Goal: Task Accomplishment & Management: Complete application form

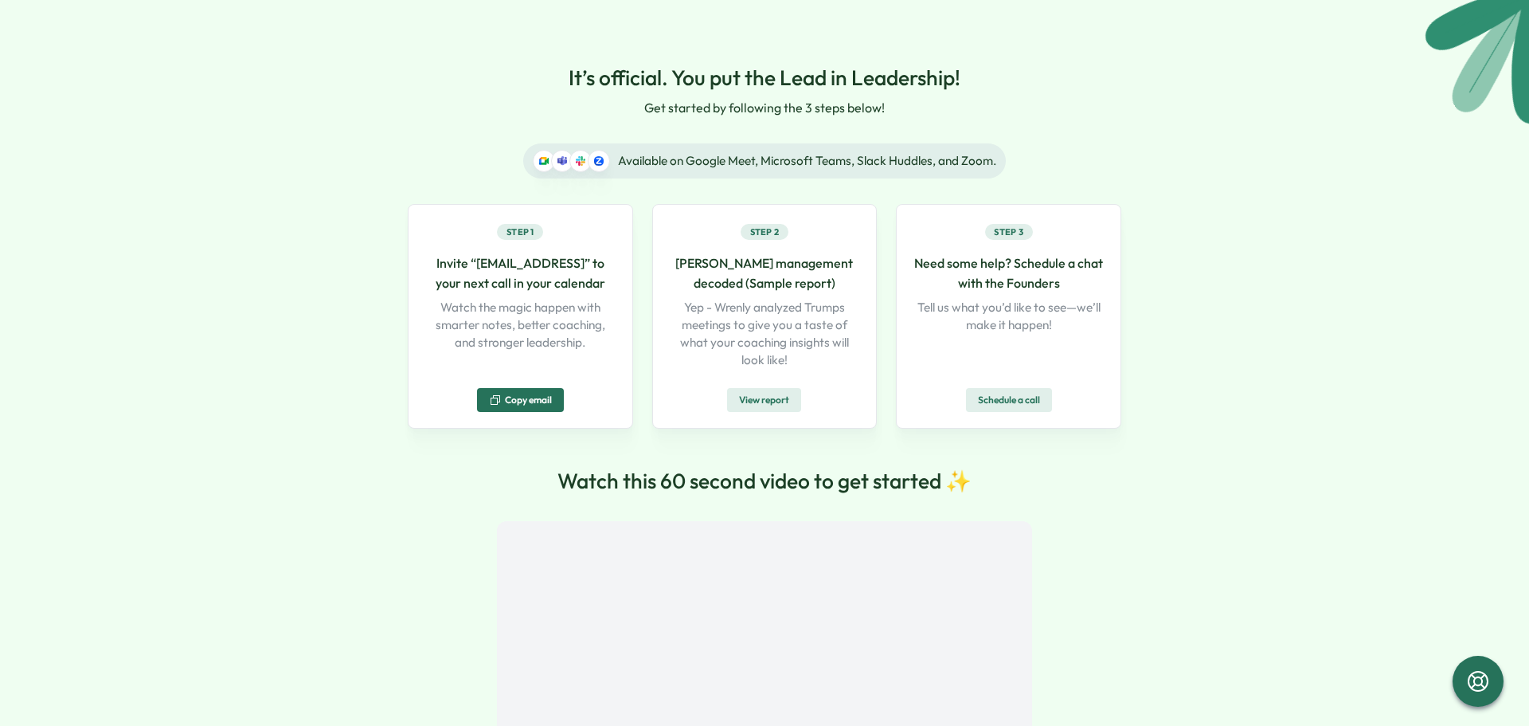
drag, startPoint x: 154, startPoint y: 3, endPoint x: 1185, endPoint y: 161, distance: 1043.4
click at [1185, 161] on div "It’s official. You put the Lead in Leadership! Get started by following the 3 s…" at bounding box center [764, 443] width 1529 height 886
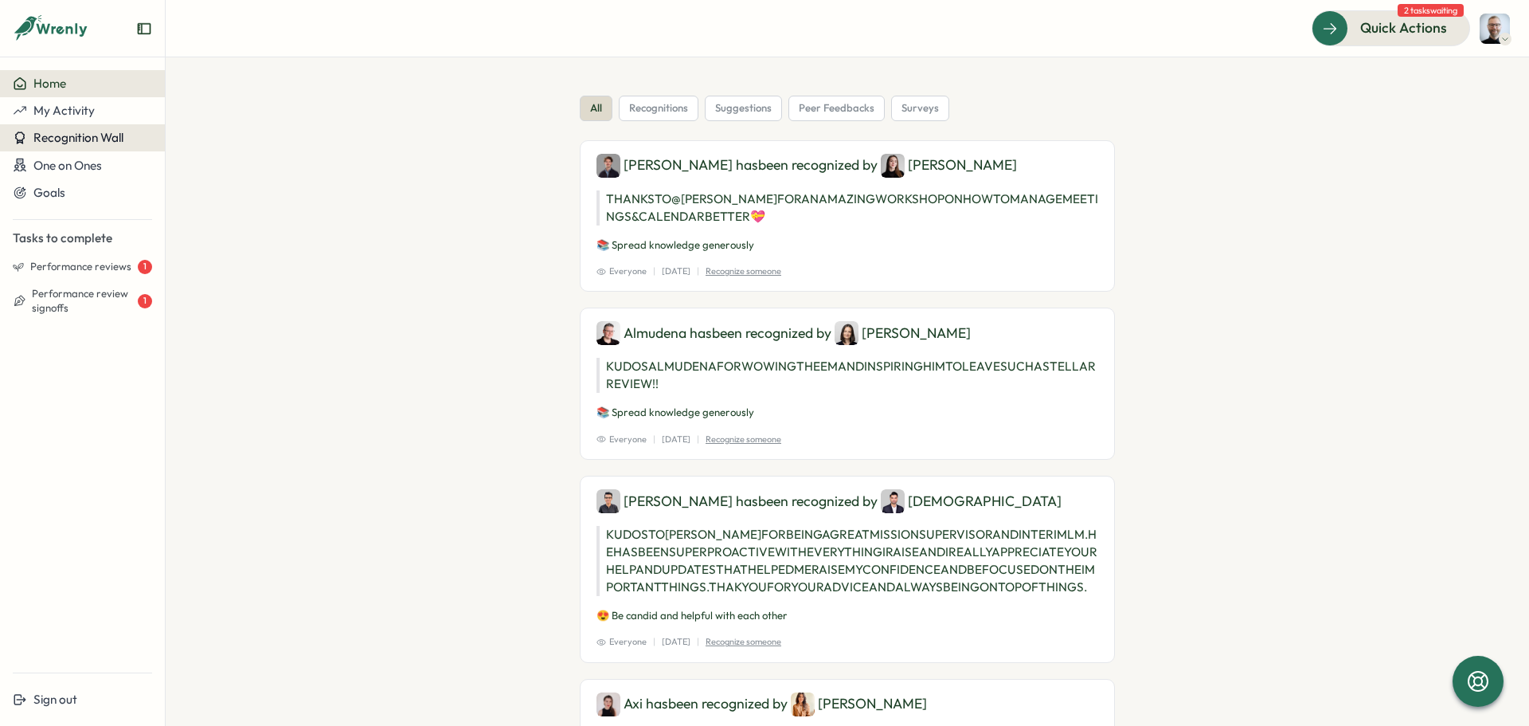
click at [51, 138] on span "Recognition Wall" at bounding box center [78, 137] width 90 height 15
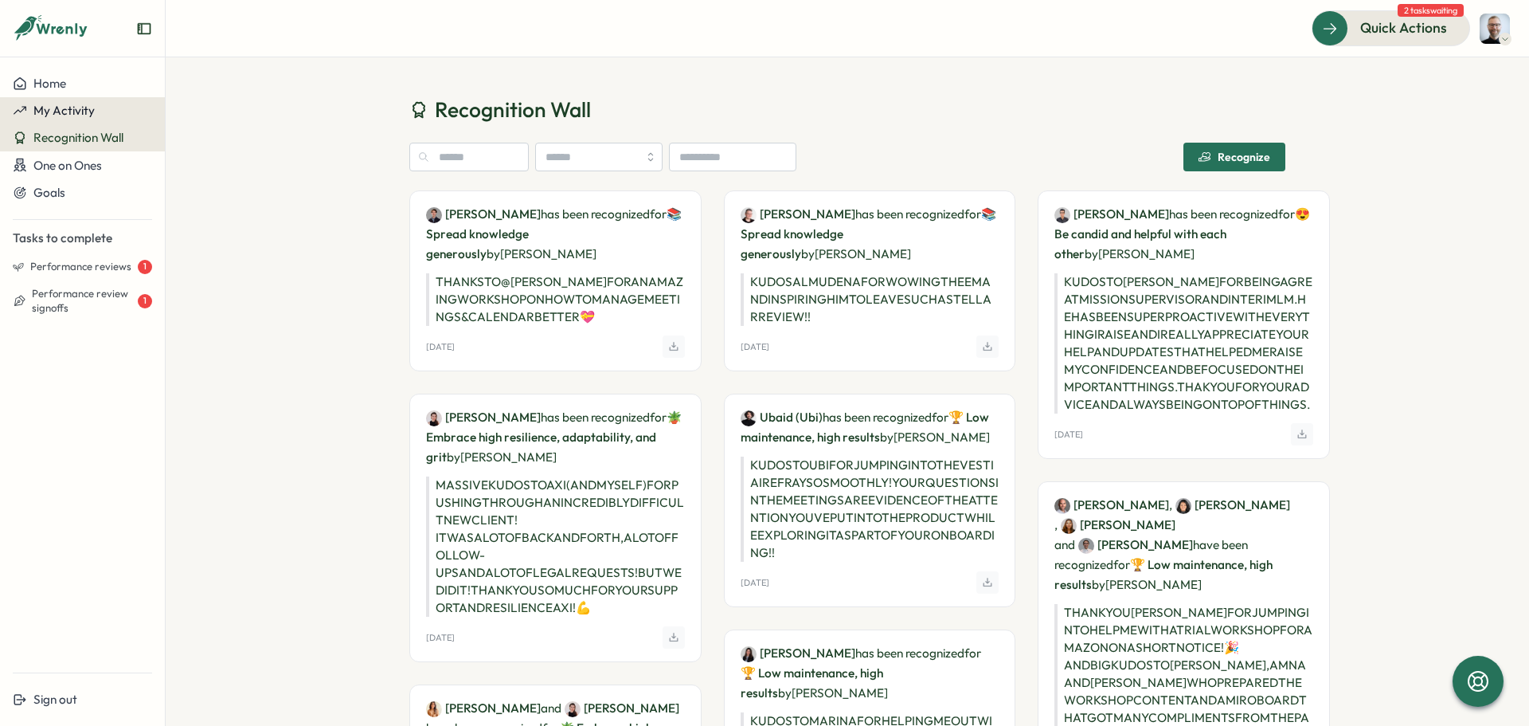
click at [45, 108] on span "My Activity" at bounding box center [63, 110] width 61 height 15
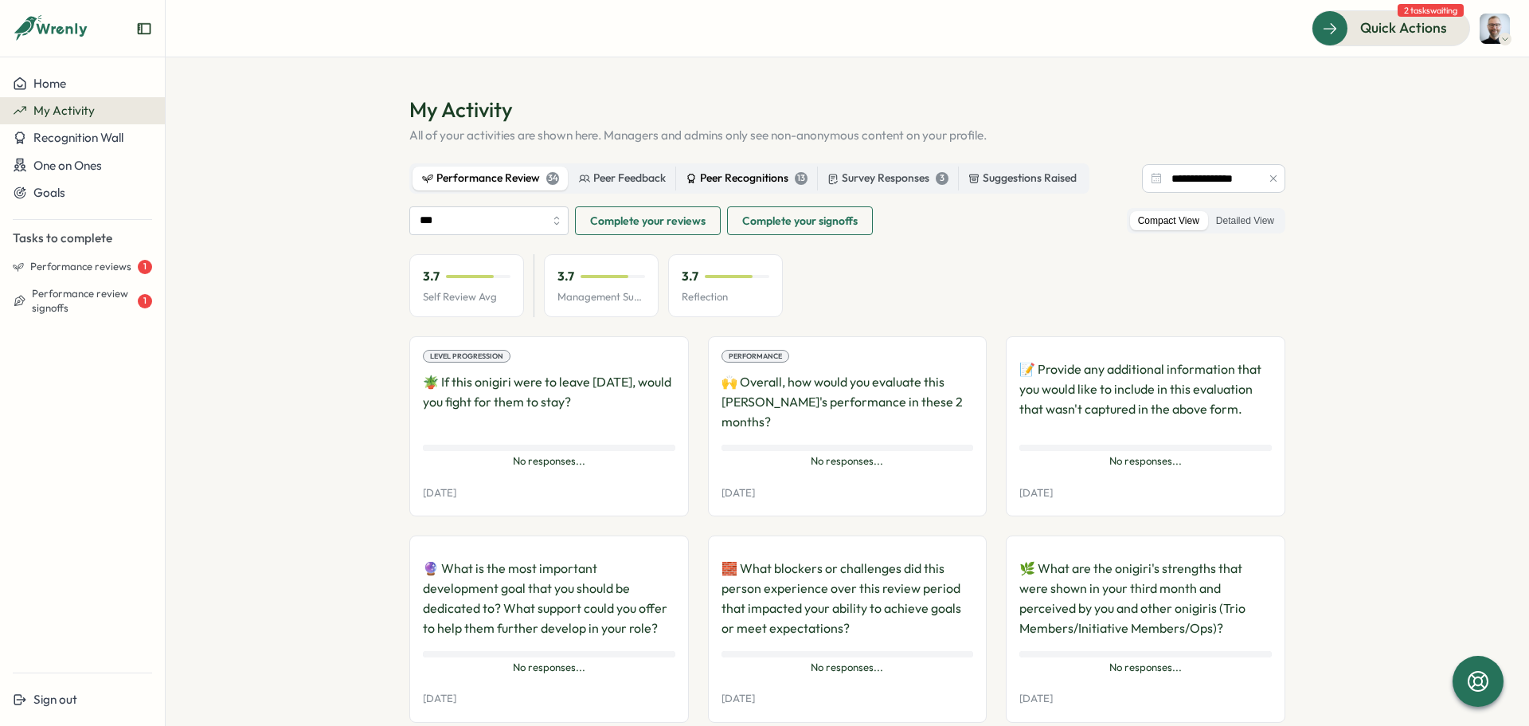
click at [744, 177] on div "Peer Recognitions 13" at bounding box center [747, 179] width 122 height 18
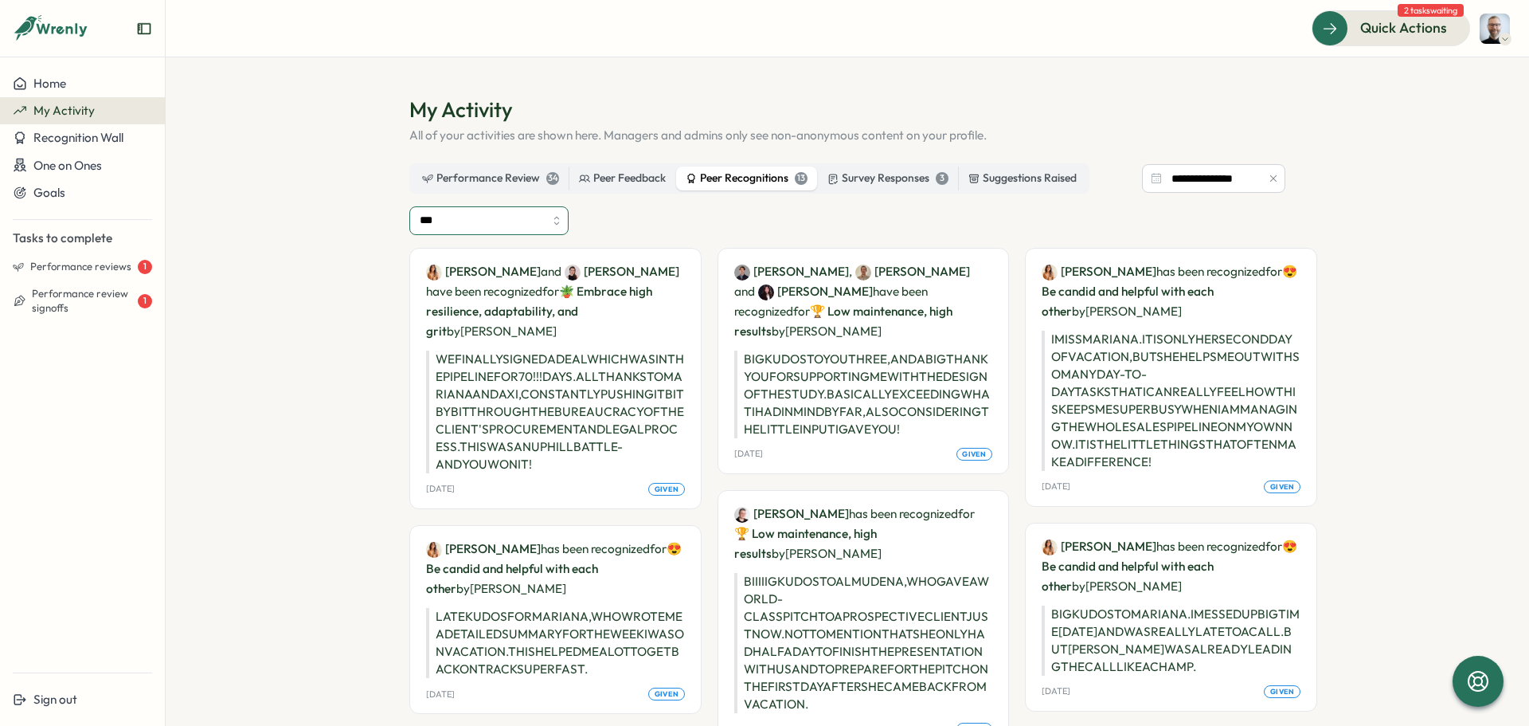
click at [490, 230] on input "***" at bounding box center [488, 220] width 159 height 29
type input "*****"
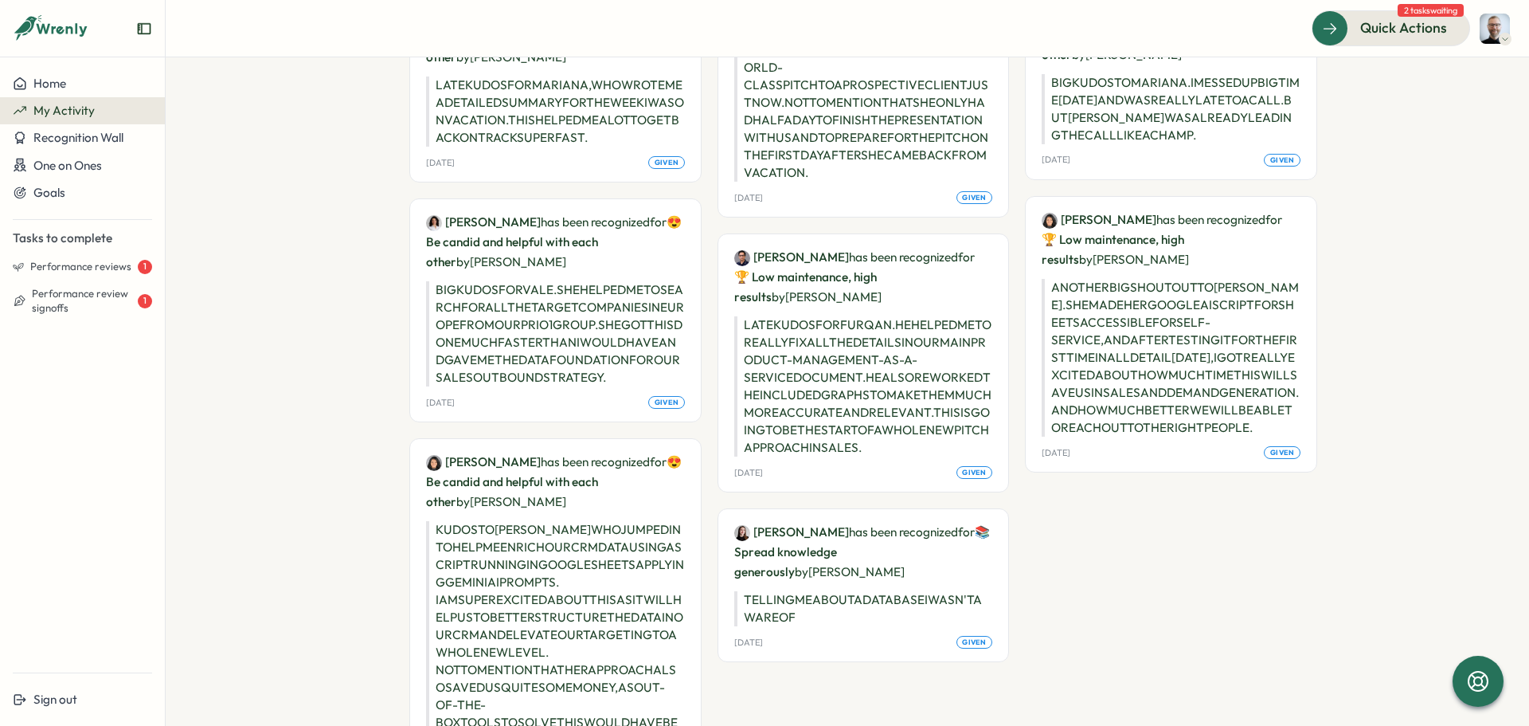
scroll to position [663, 0]
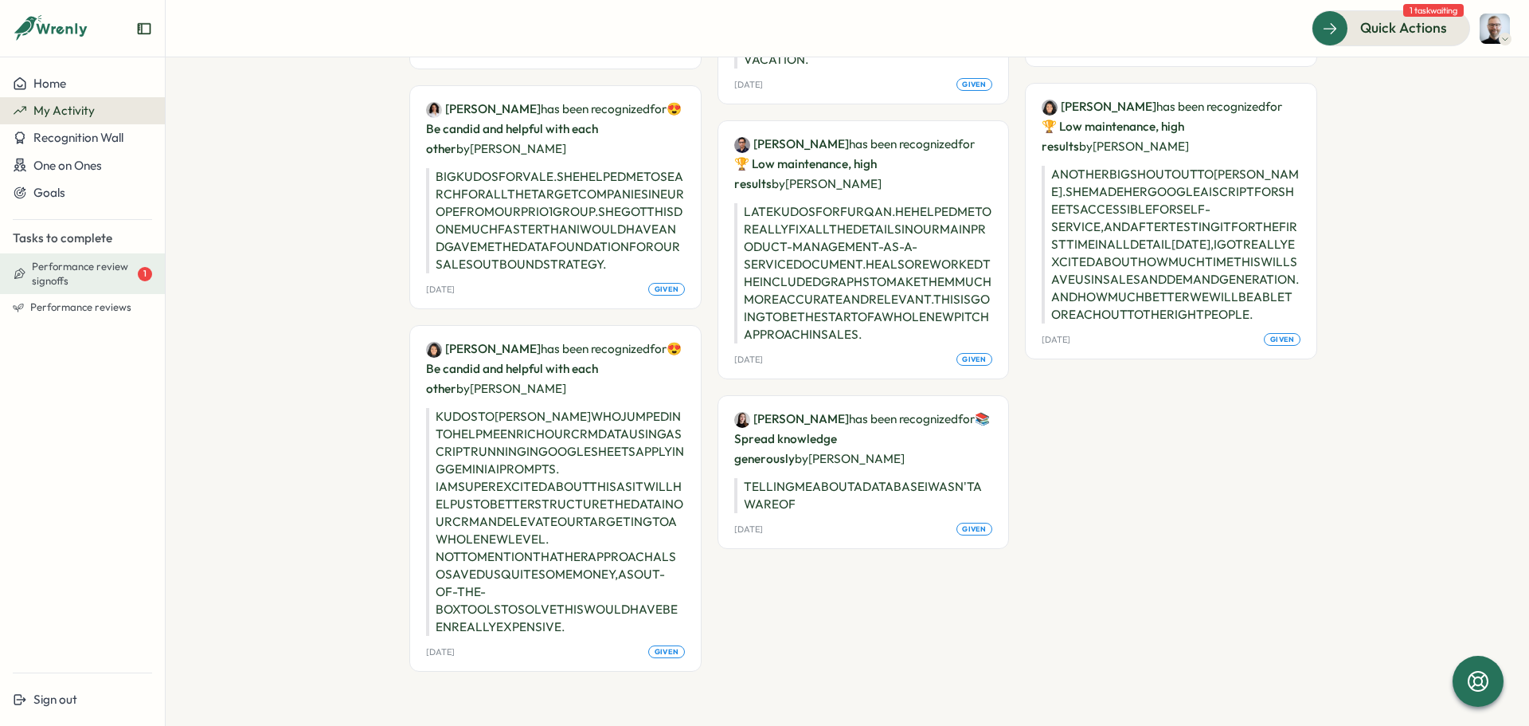
click at [62, 270] on span "Performance review signoffs" at bounding box center [83, 274] width 103 height 28
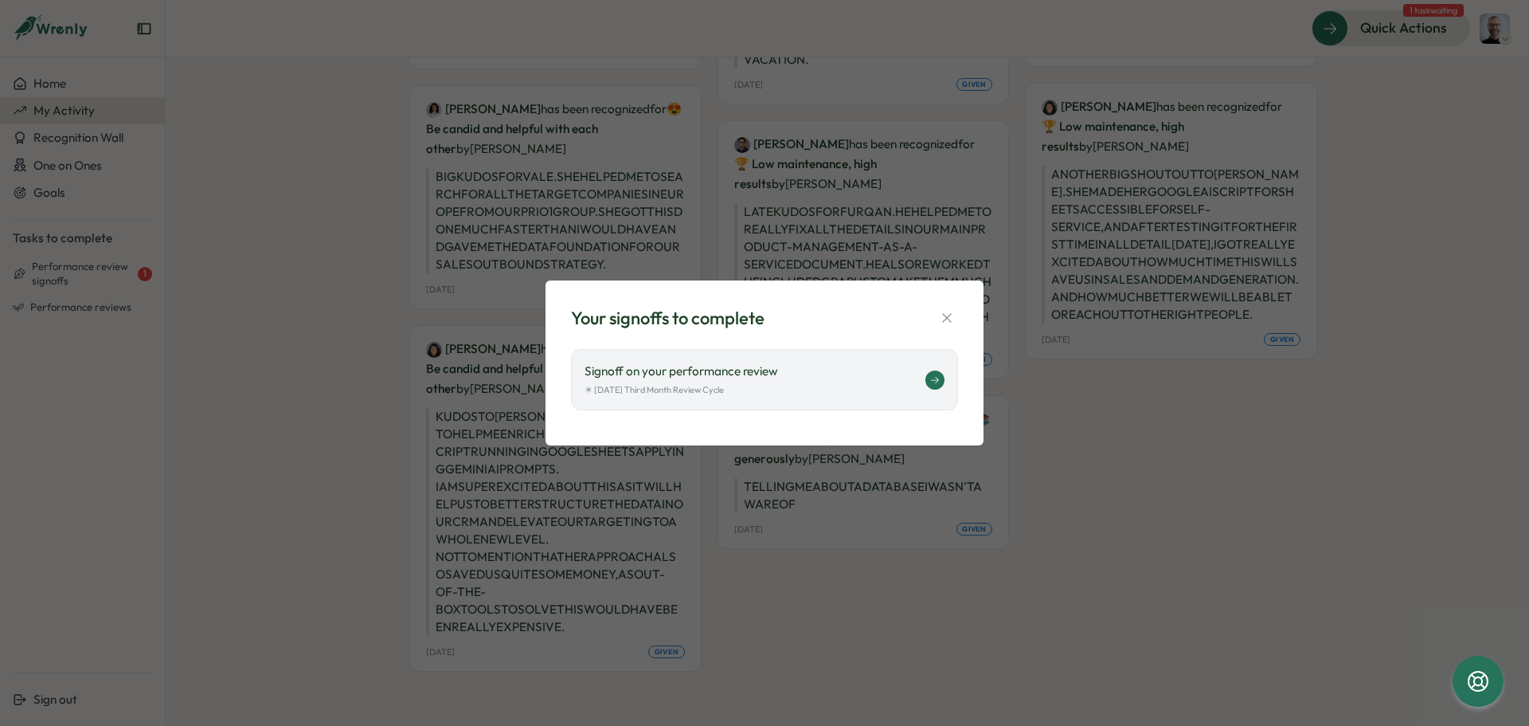
click at [762, 370] on p "Signoff on your performance review" at bounding box center [755, 371] width 341 height 18
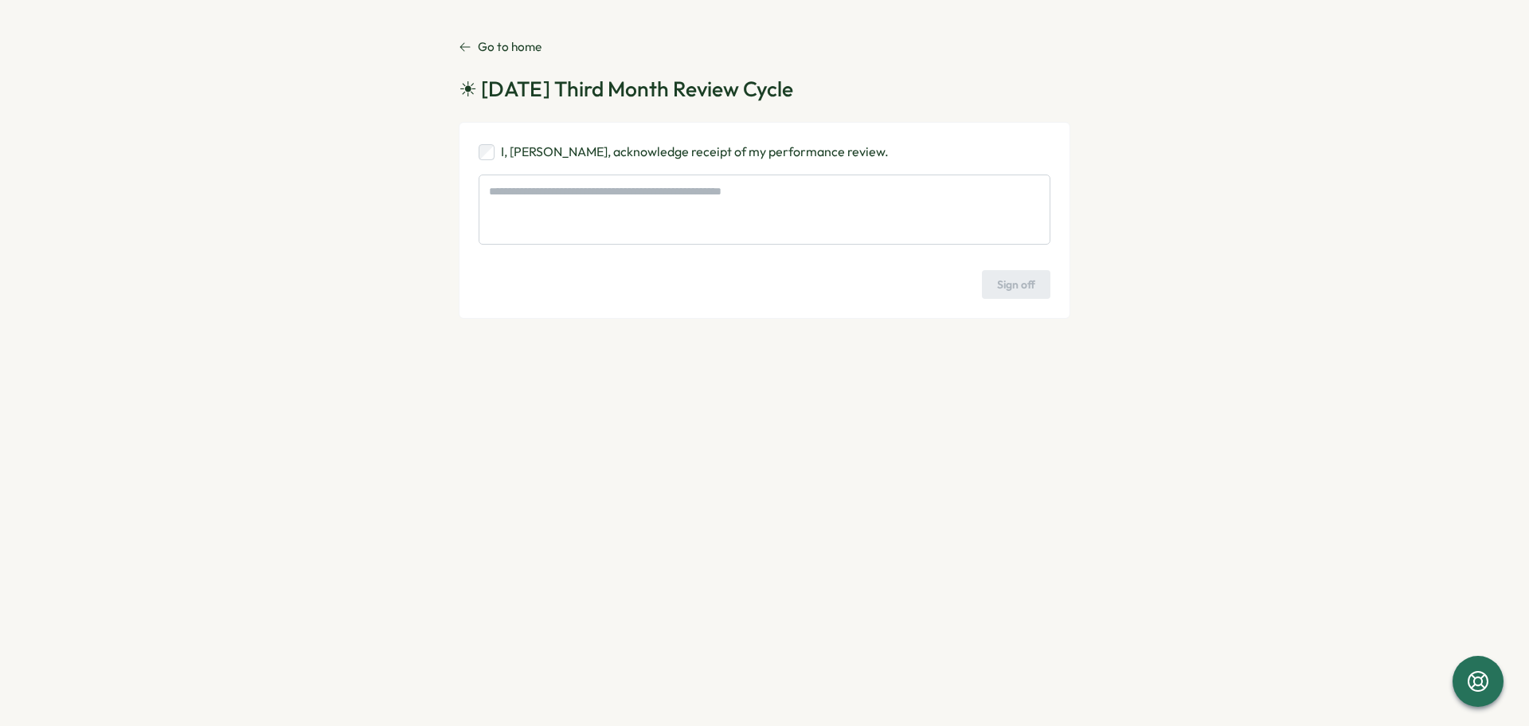
type textarea "*"
click at [460, 47] on icon at bounding box center [465, 47] width 13 height 13
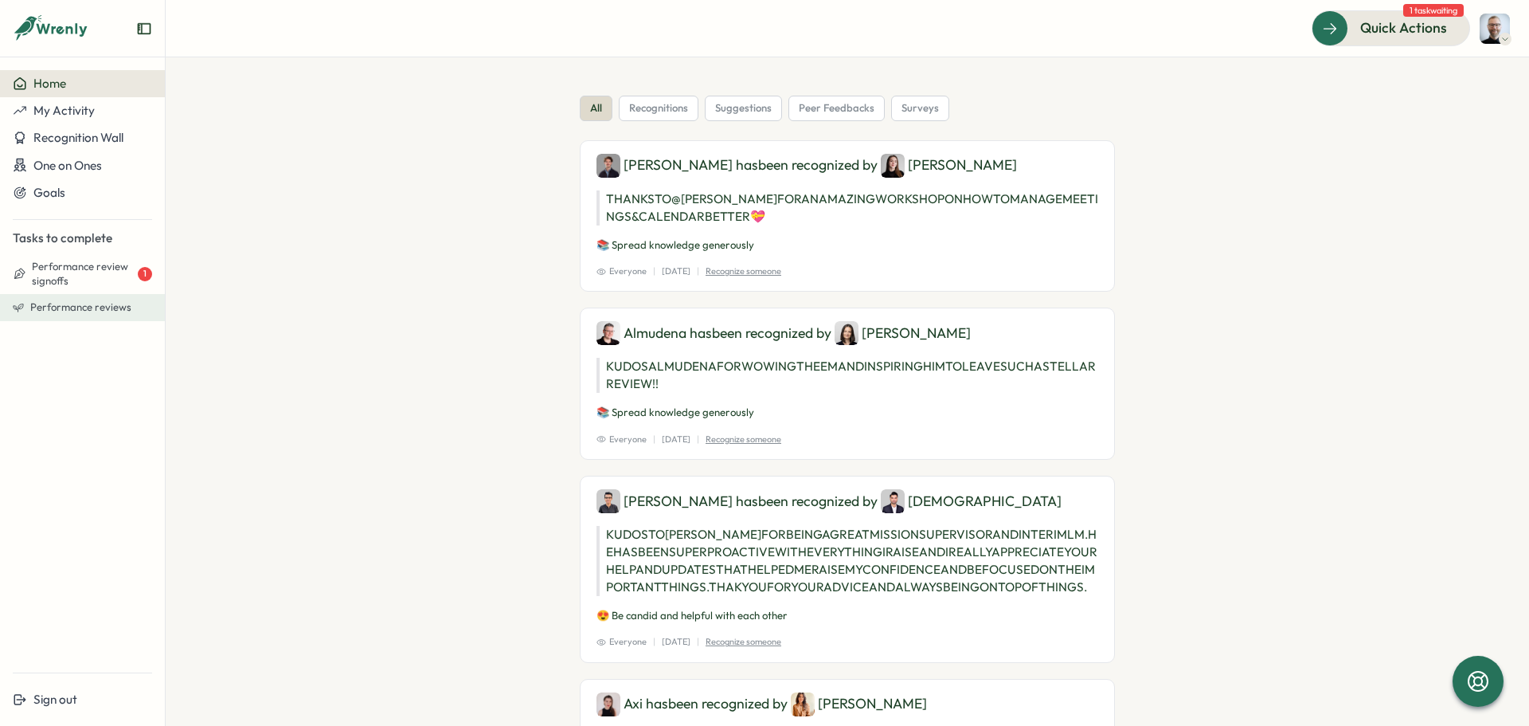
click at [82, 313] on span "Performance reviews" at bounding box center [80, 307] width 101 height 14
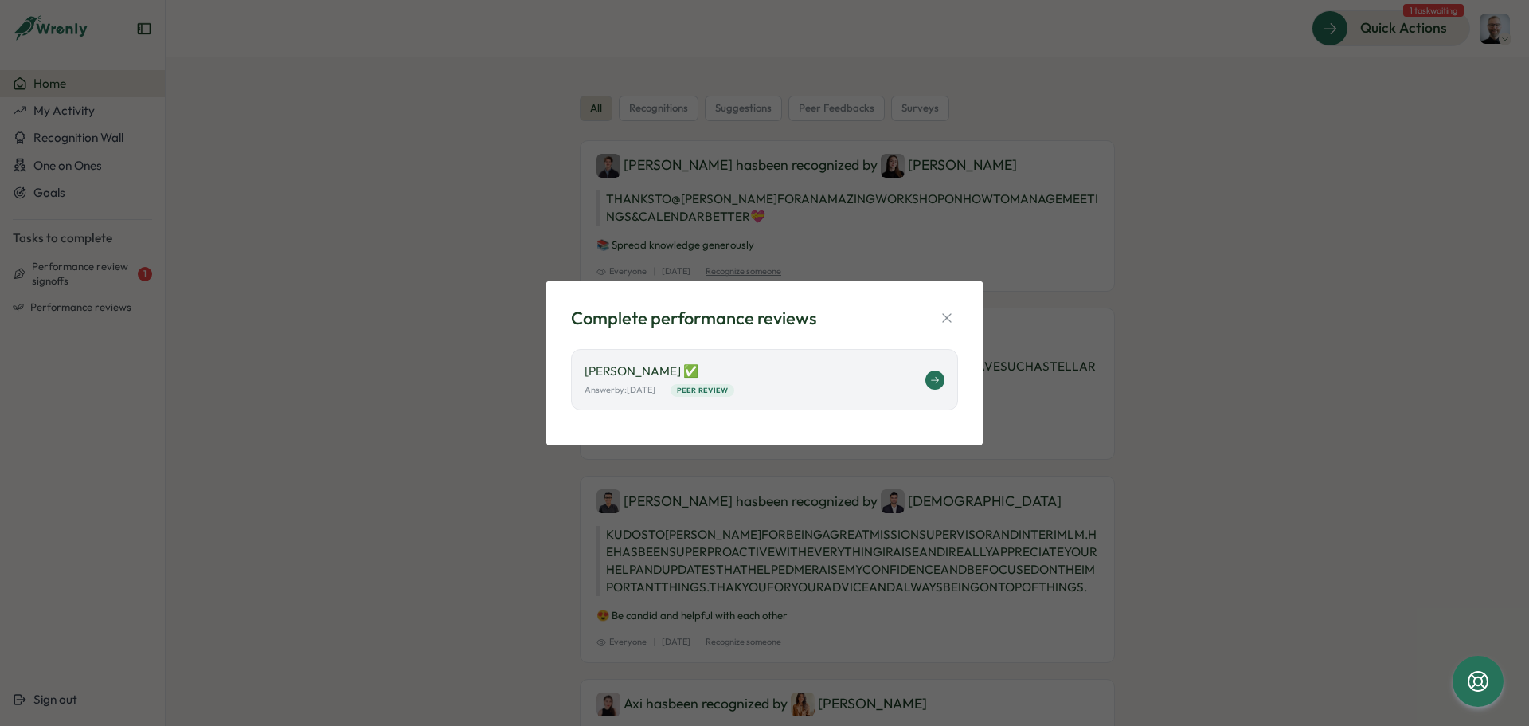
click at [932, 386] on button at bounding box center [935, 379] width 19 height 19
click at [949, 318] on icon "button" at bounding box center [947, 318] width 16 height 16
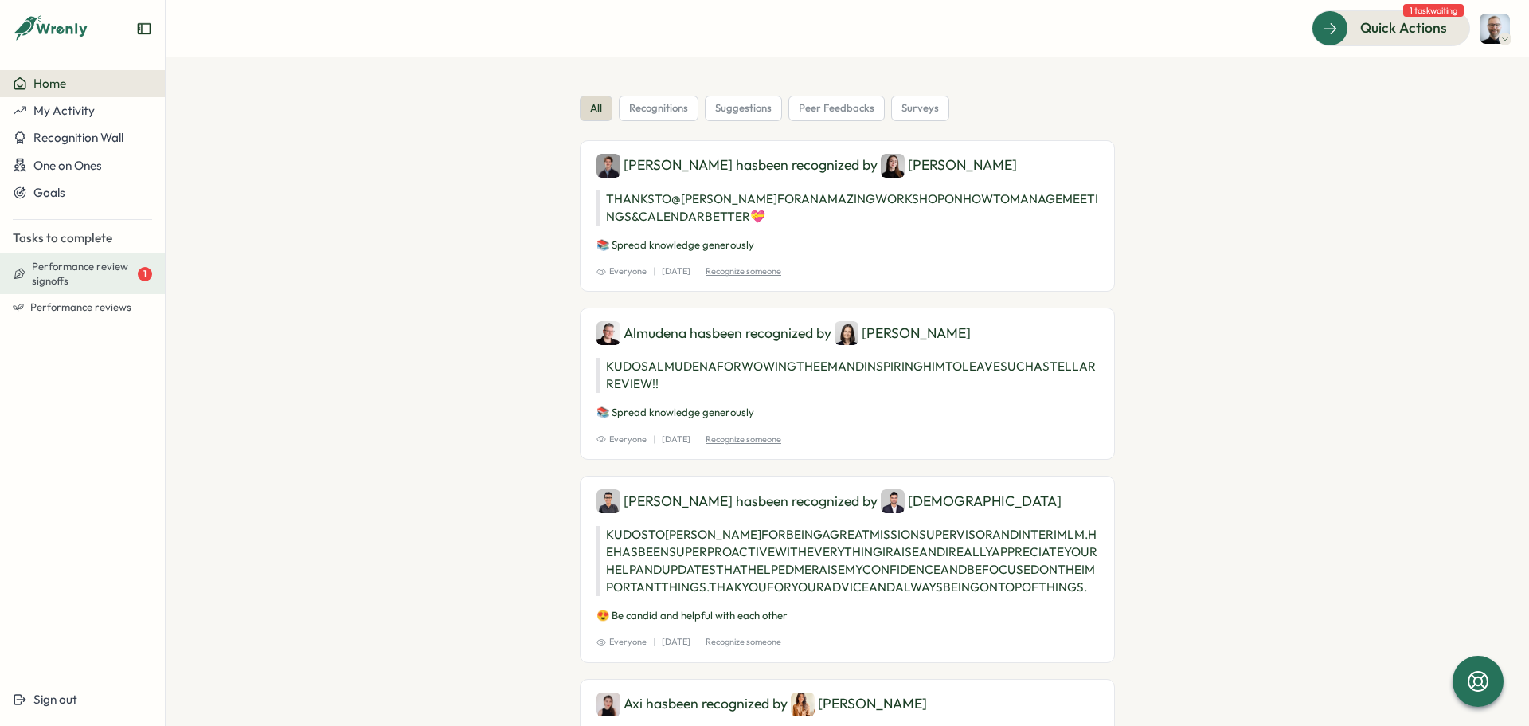
click at [31, 283] on div "Performance review signoffs 1" at bounding box center [82, 274] width 139 height 28
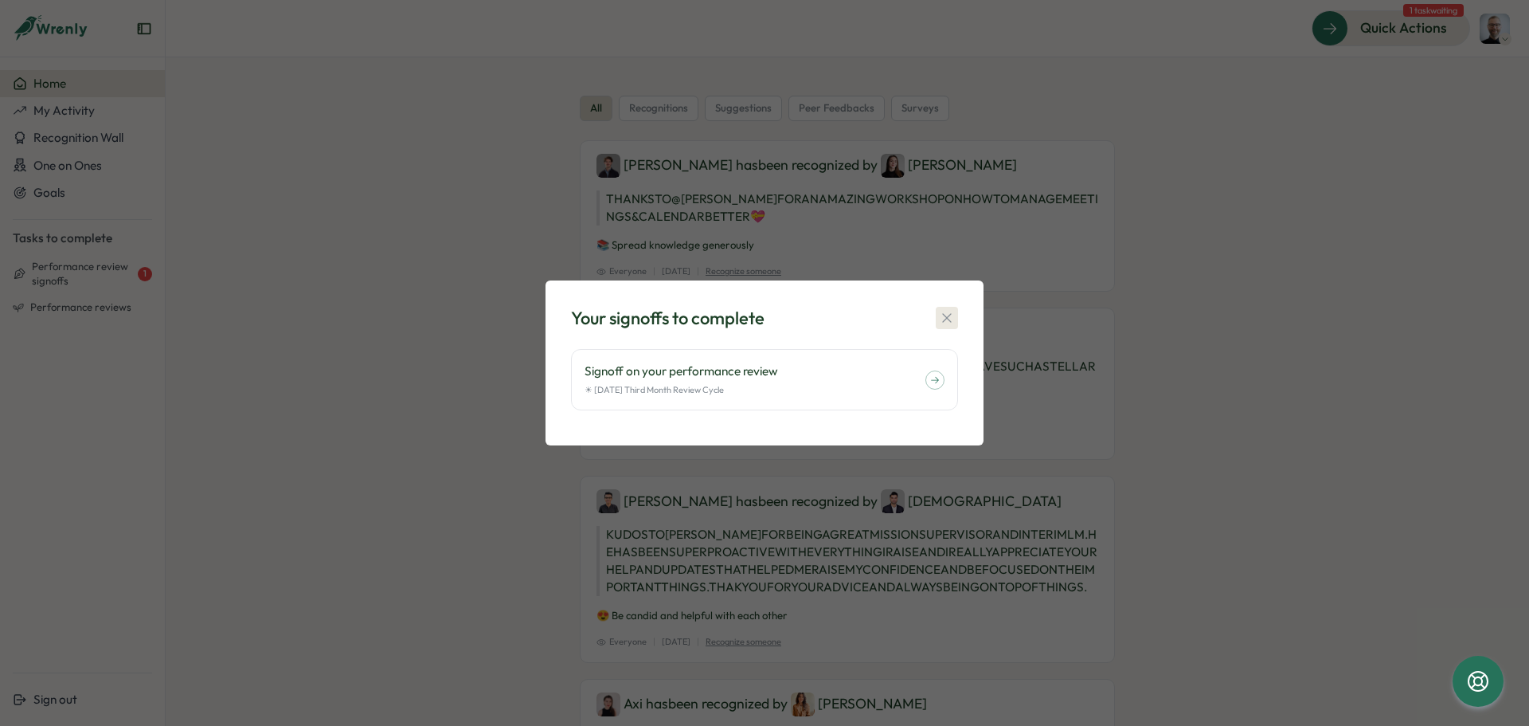
click at [947, 317] on icon "button" at bounding box center [947, 318] width 16 height 16
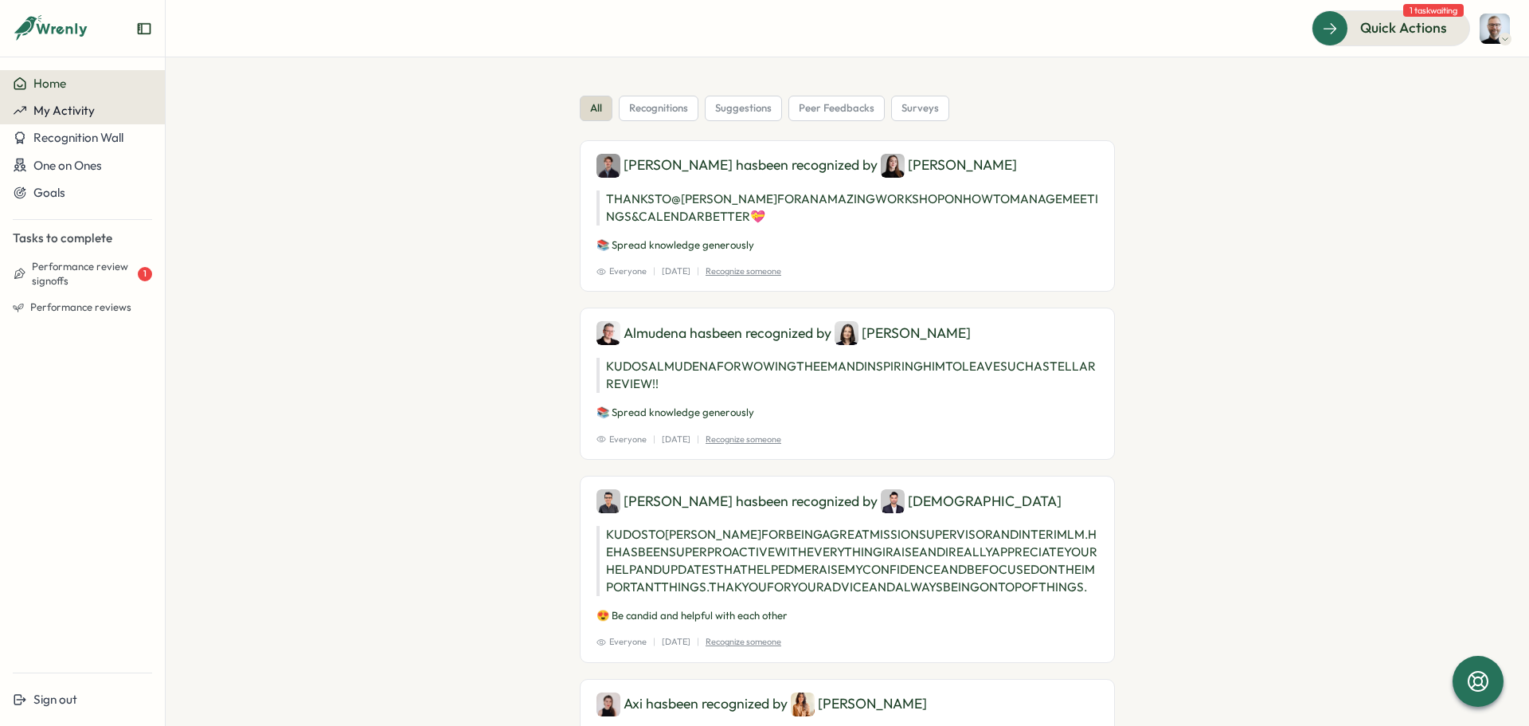
click at [65, 110] on span "My Activity" at bounding box center [63, 110] width 61 height 15
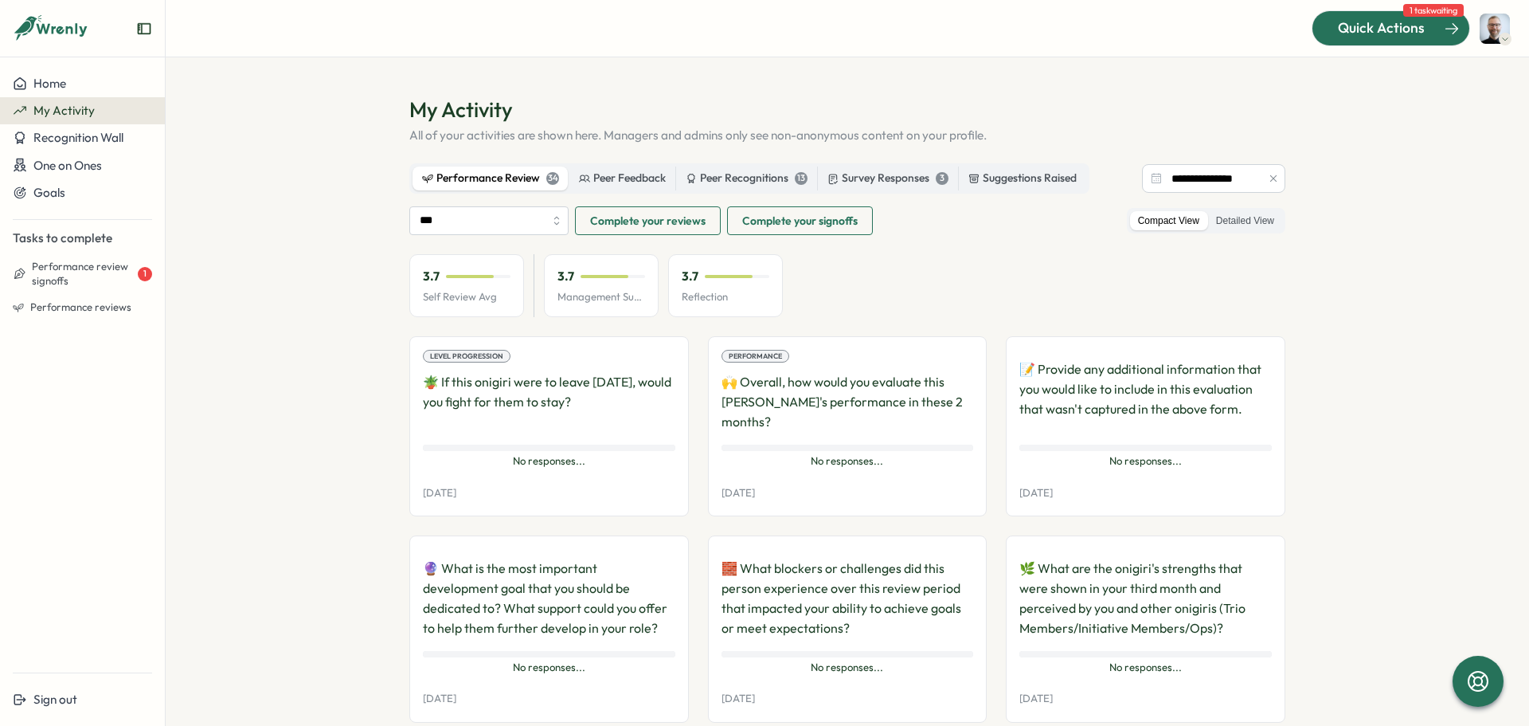
click at [1383, 26] on span "Quick Actions" at bounding box center [1381, 28] width 87 height 21
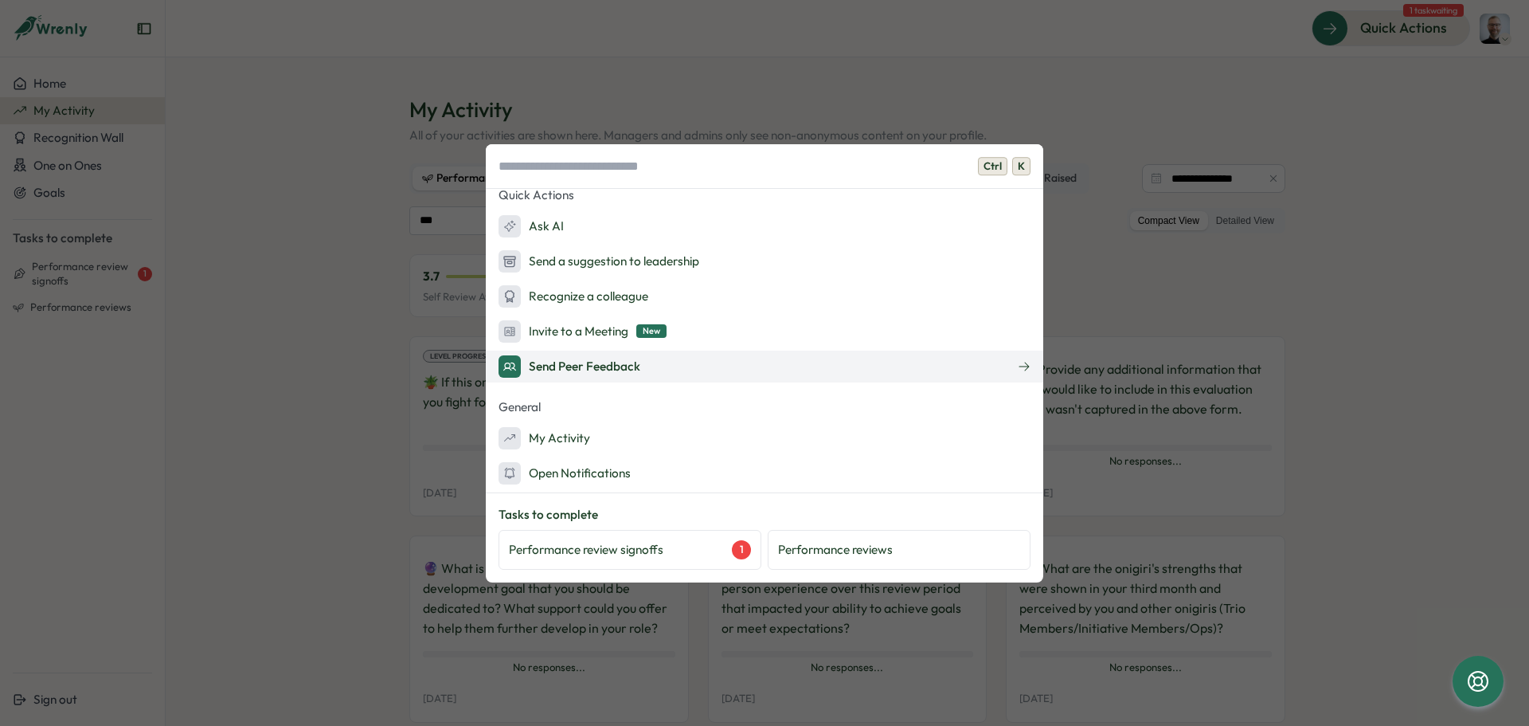
scroll to position [15, 0]
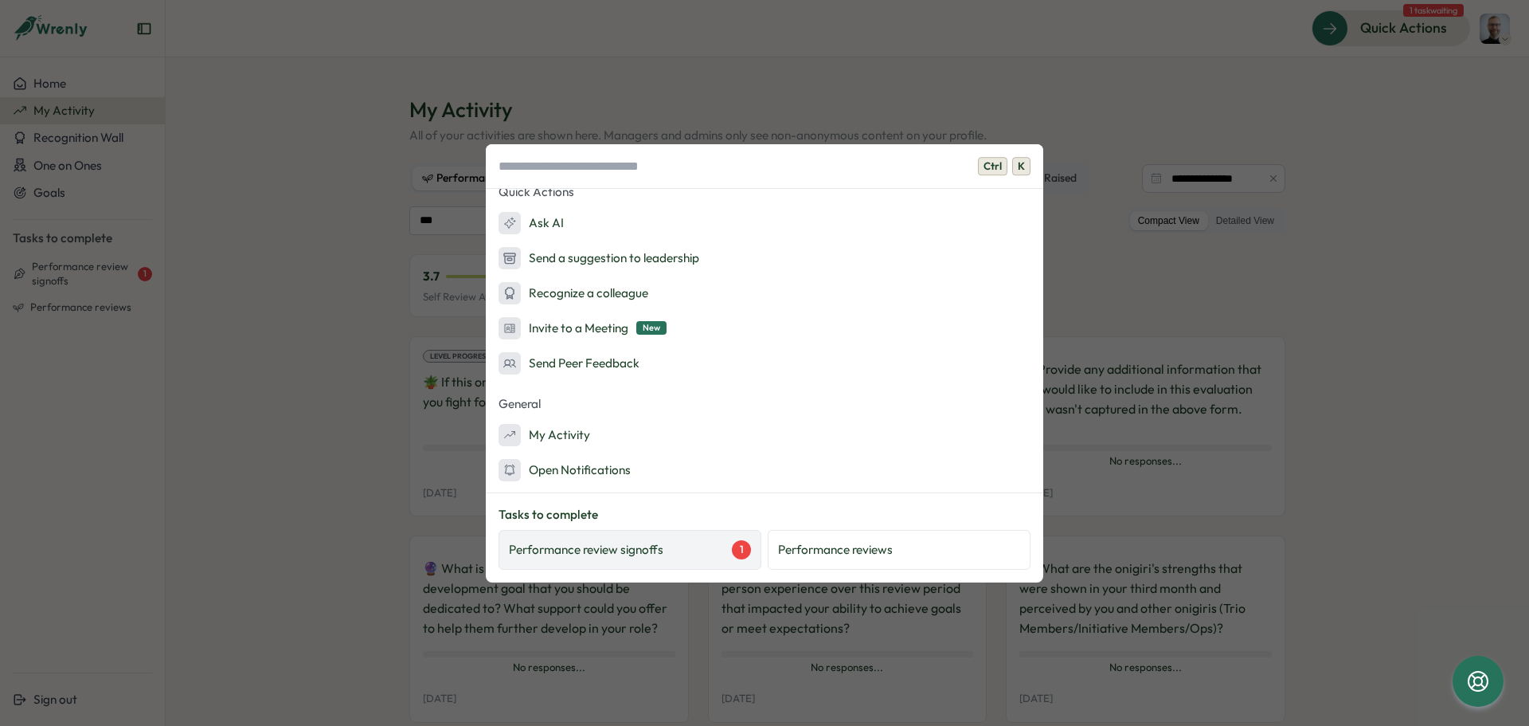
click at [653, 552] on p "Performance review signoffs" at bounding box center [586, 550] width 155 height 18
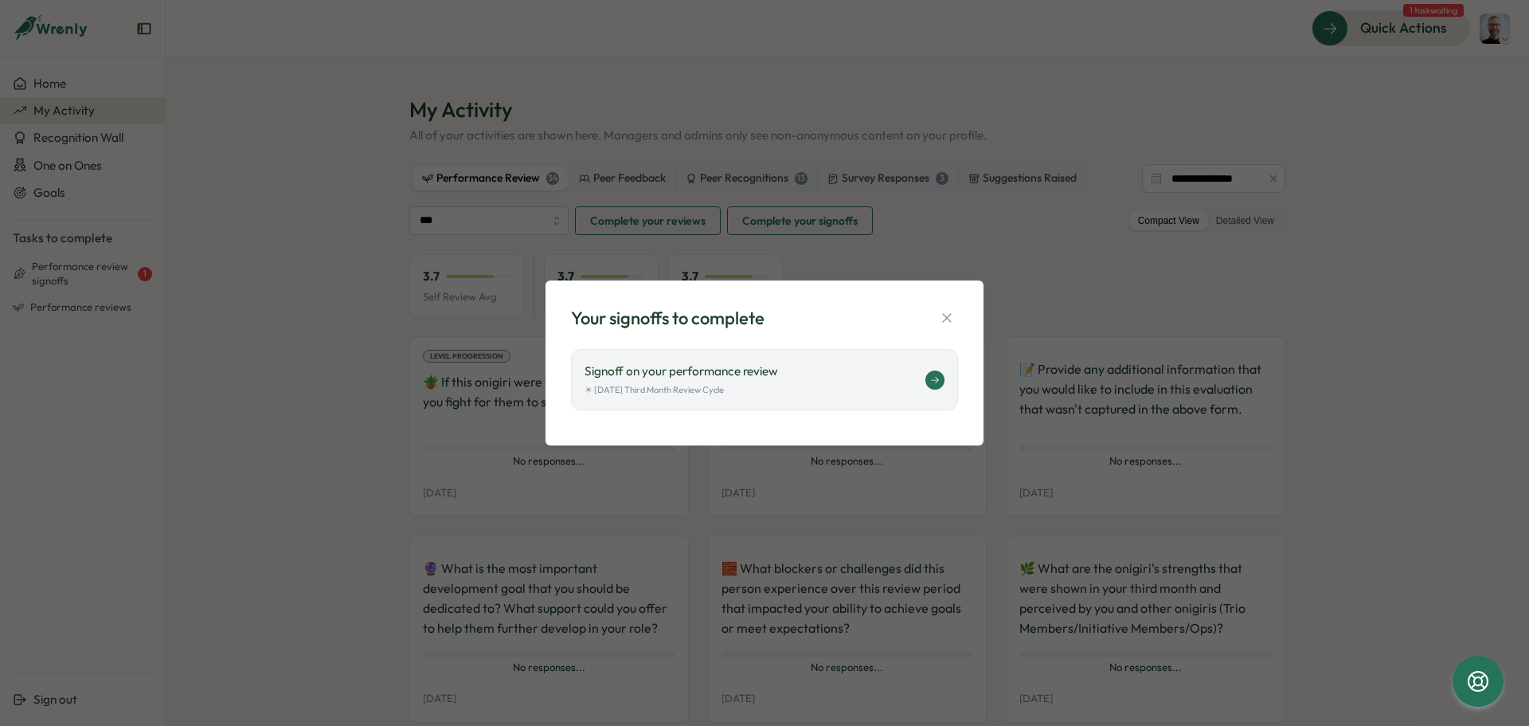
click at [681, 381] on div "Signoff on your performance review ☀ [DATE] Third Month Review Cycle" at bounding box center [755, 379] width 341 height 34
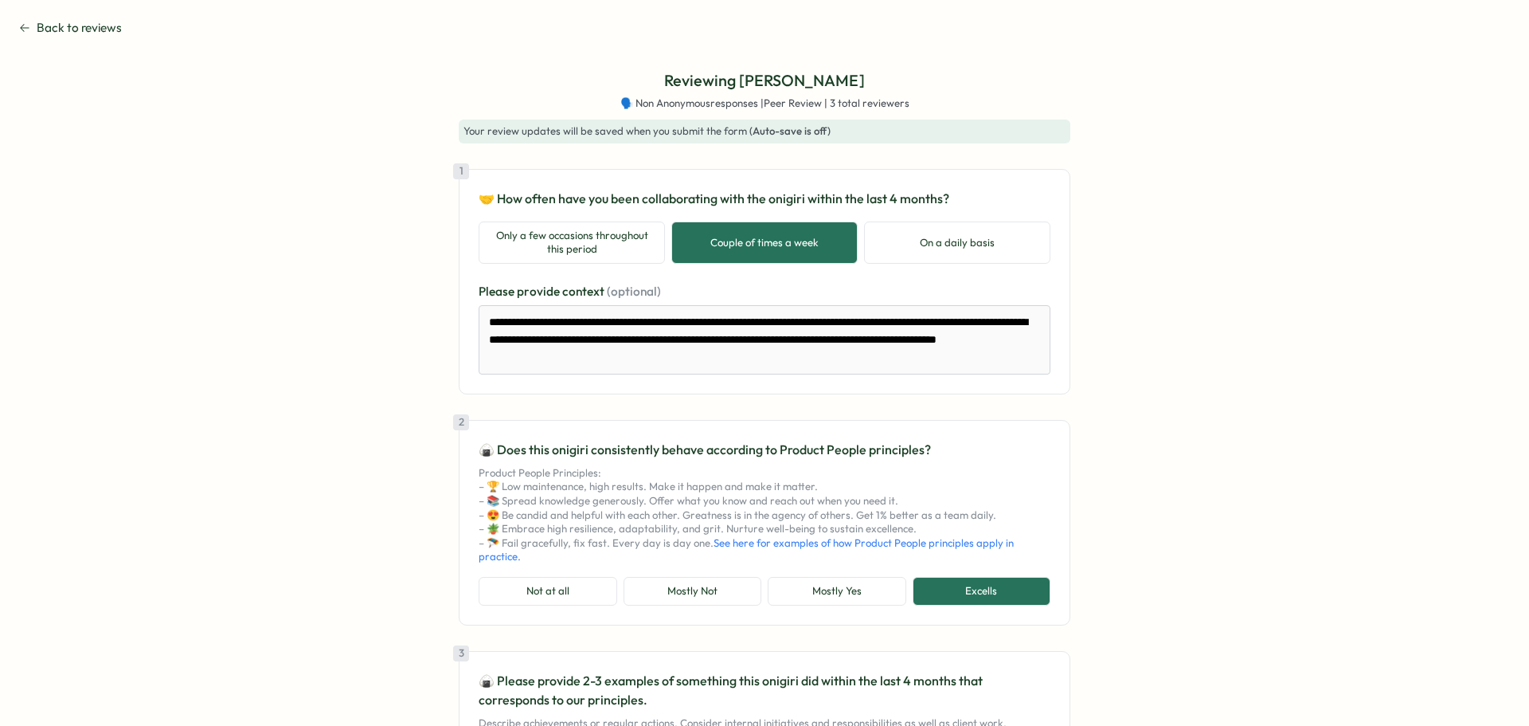
click at [84, 29] on span "Back to reviews" at bounding box center [79, 28] width 85 height 18
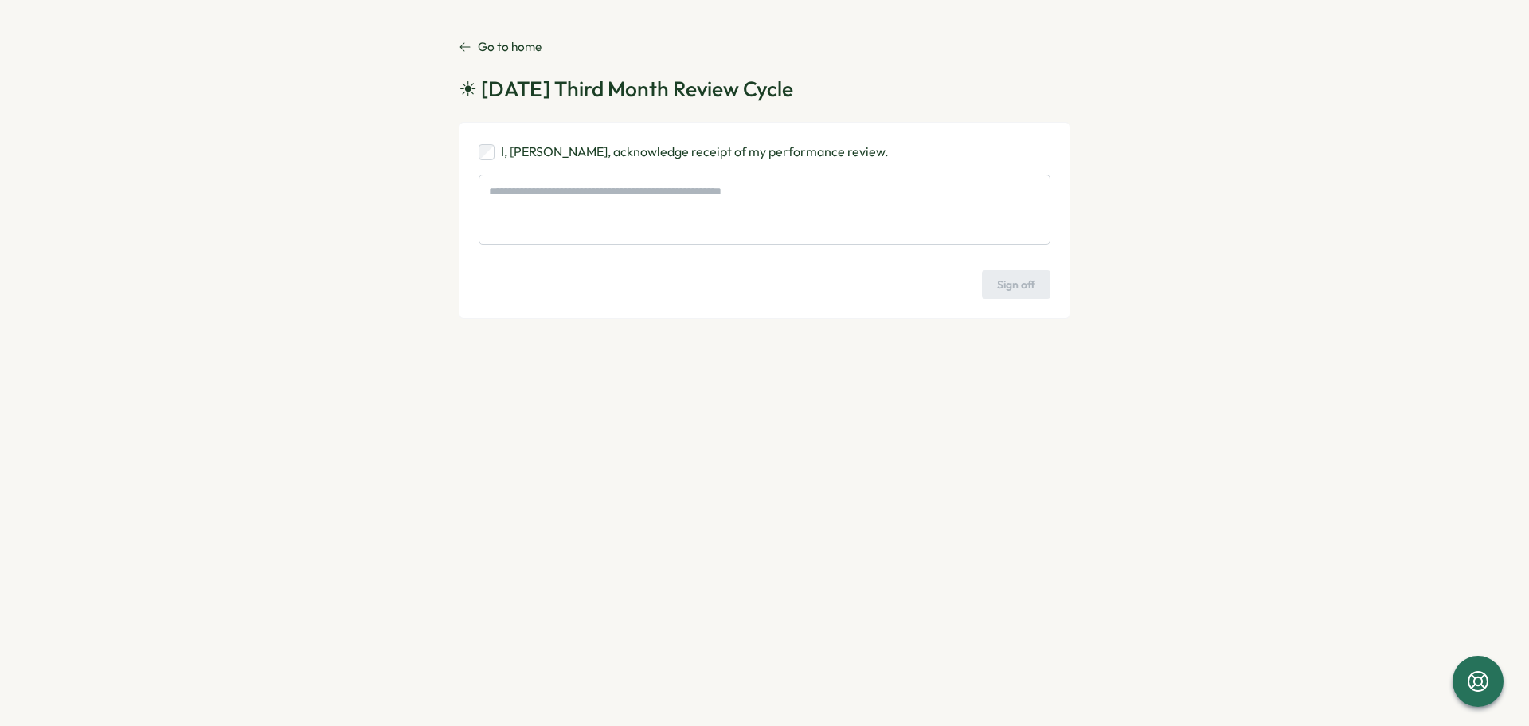
click at [496, 49] on p "Go to home" at bounding box center [510, 47] width 64 height 18
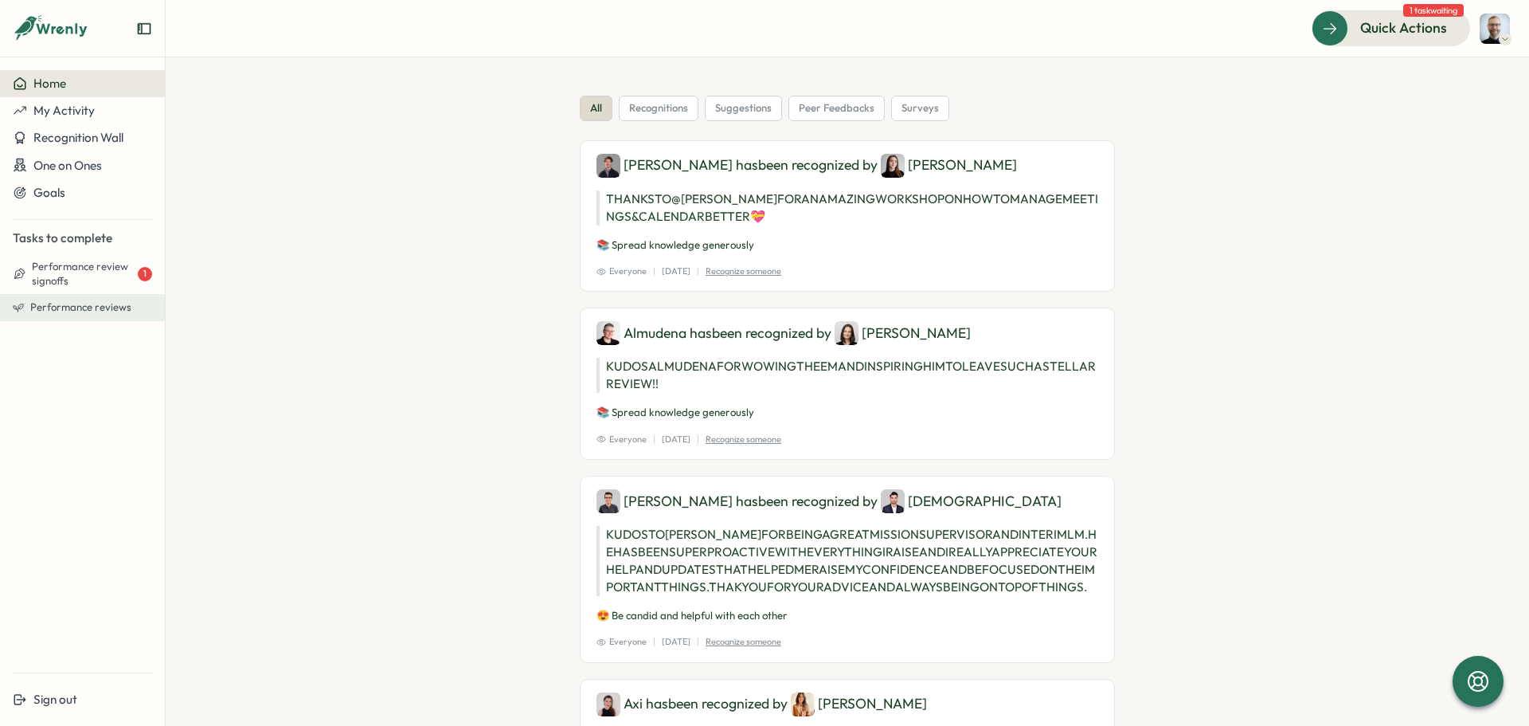
click at [53, 306] on span "Performance reviews" at bounding box center [80, 307] width 101 height 14
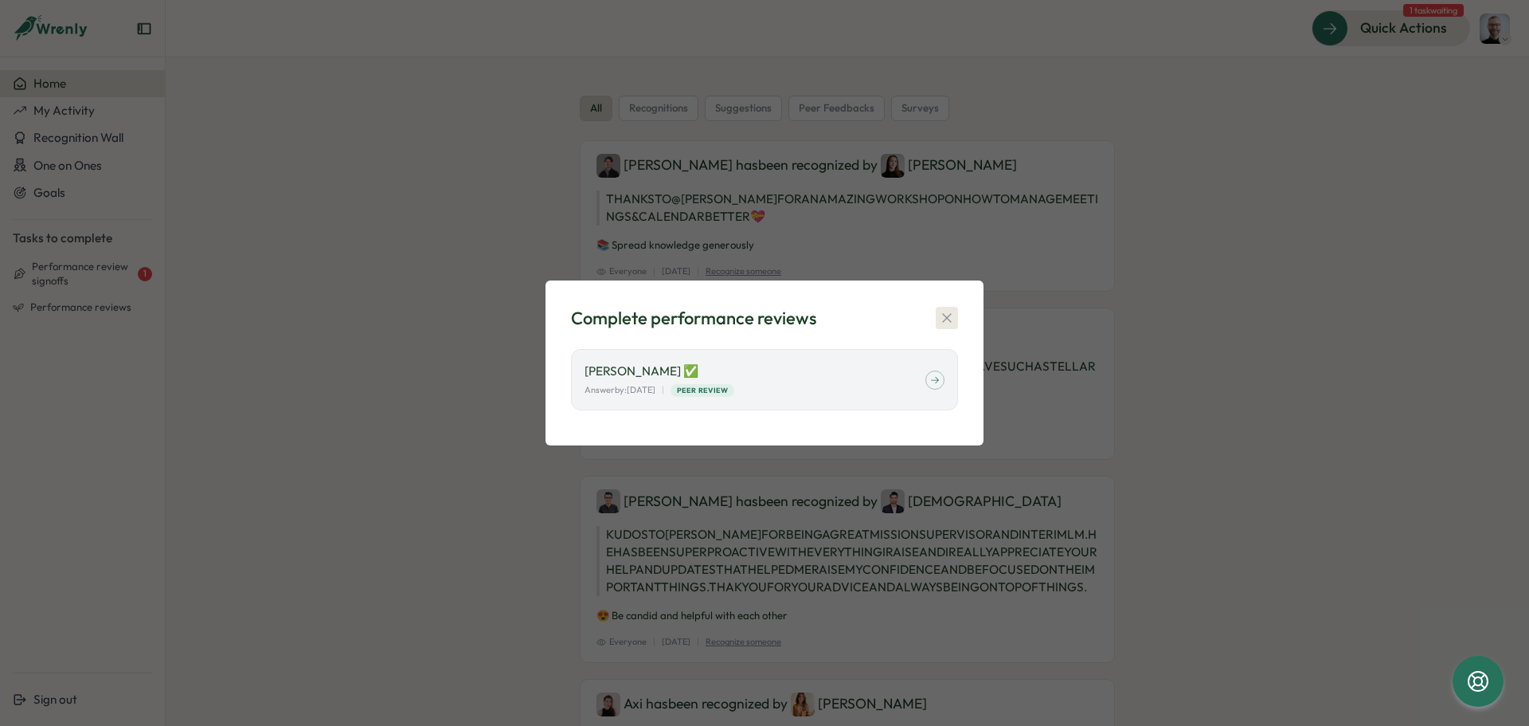
click at [949, 314] on icon "button" at bounding box center [947, 318] width 16 height 16
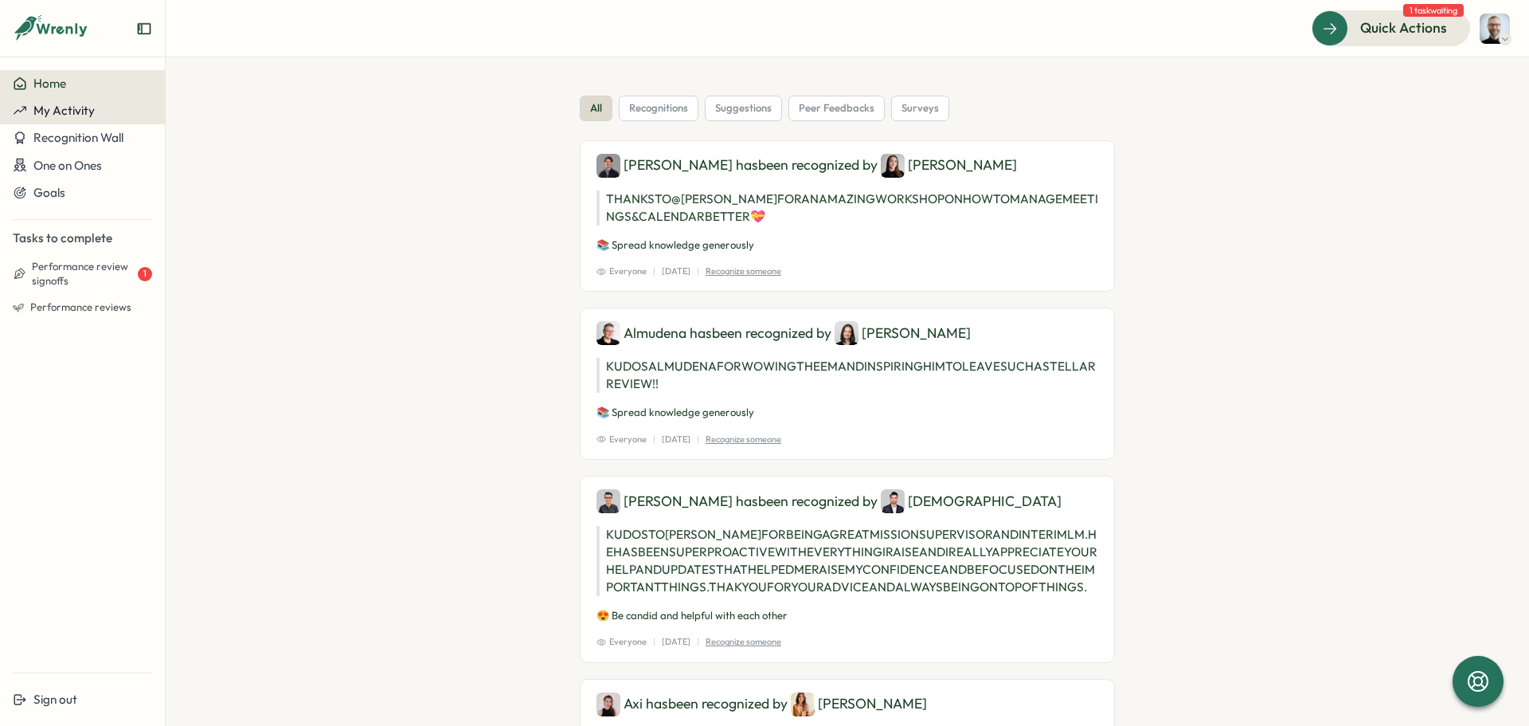
click at [52, 112] on span "My Activity" at bounding box center [63, 110] width 61 height 15
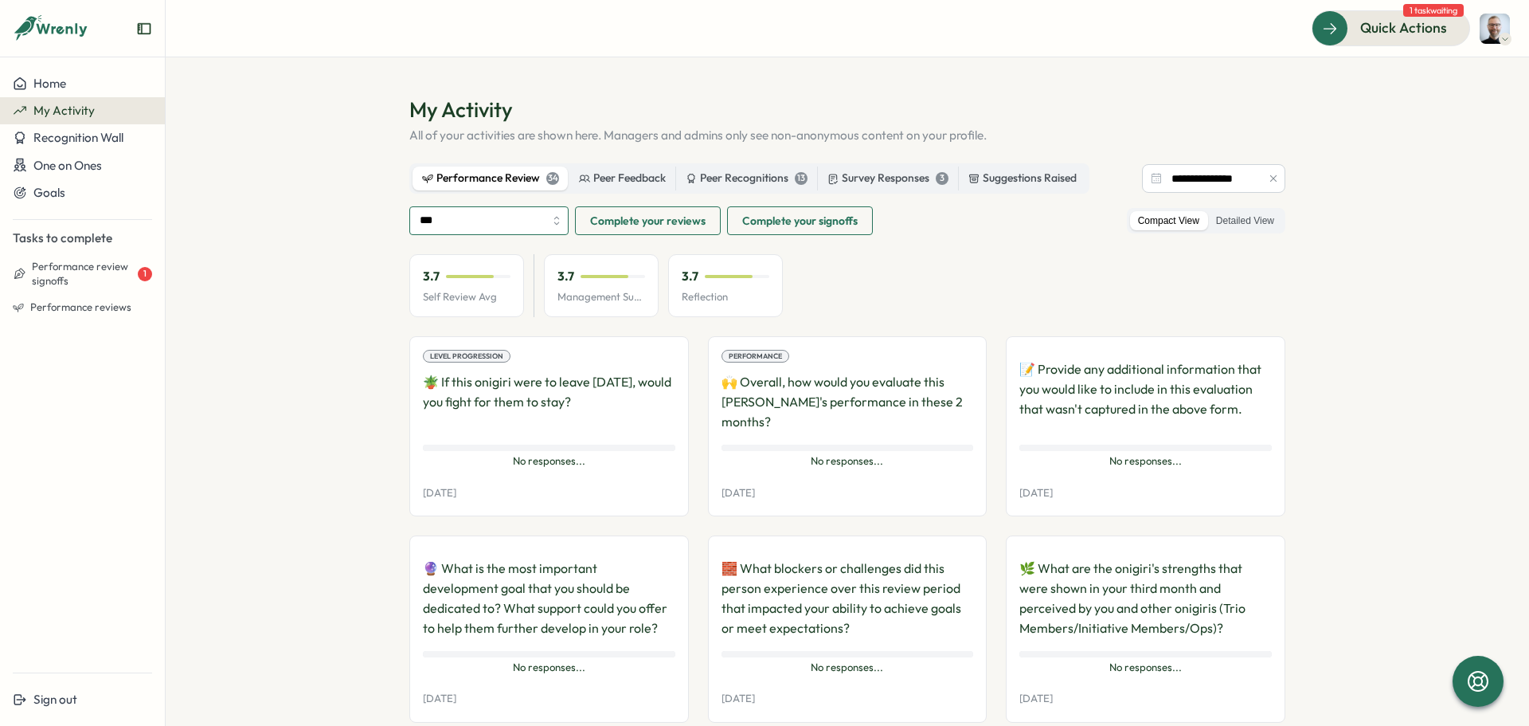
click at [523, 219] on input "***" at bounding box center [488, 220] width 159 height 29
type input "**********"
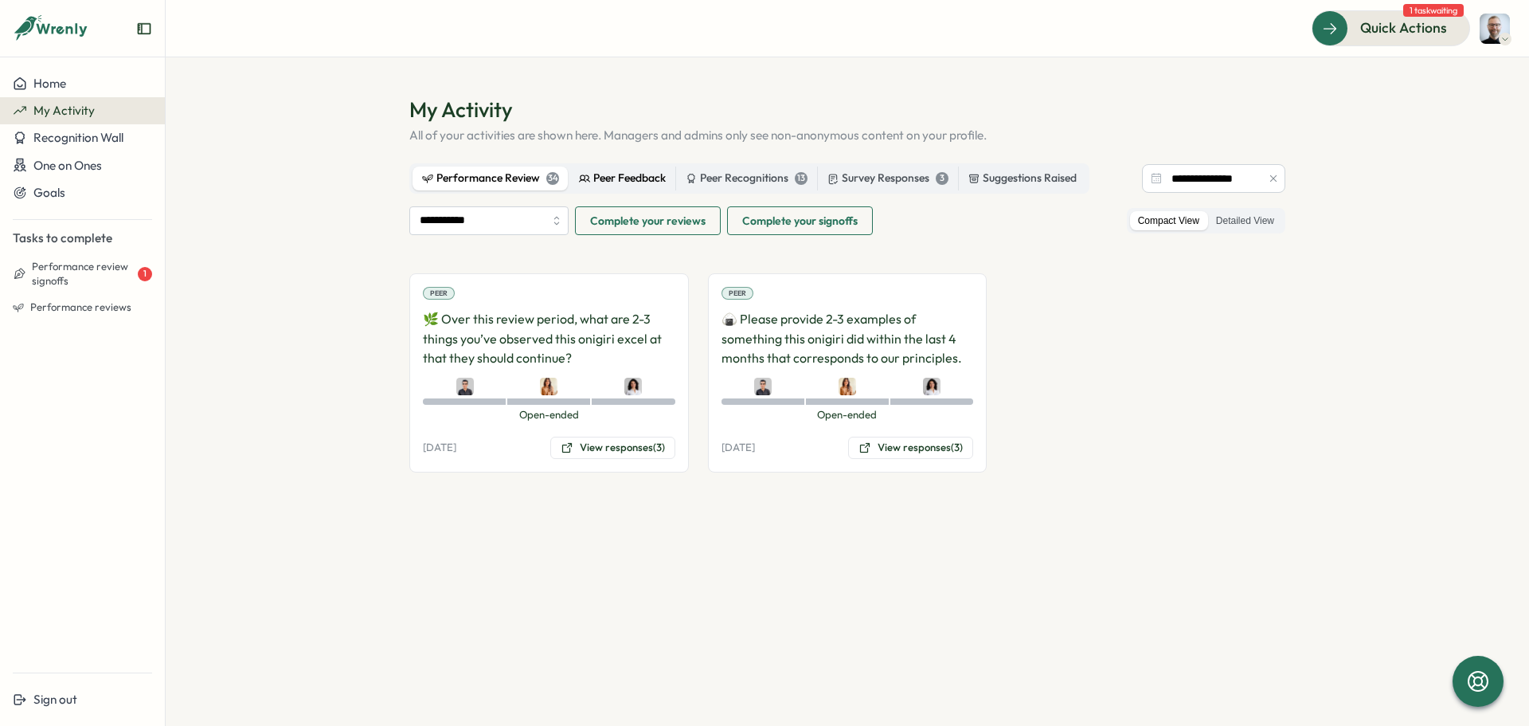
click at [620, 179] on div "Peer Feedback" at bounding box center [622, 179] width 87 height 18
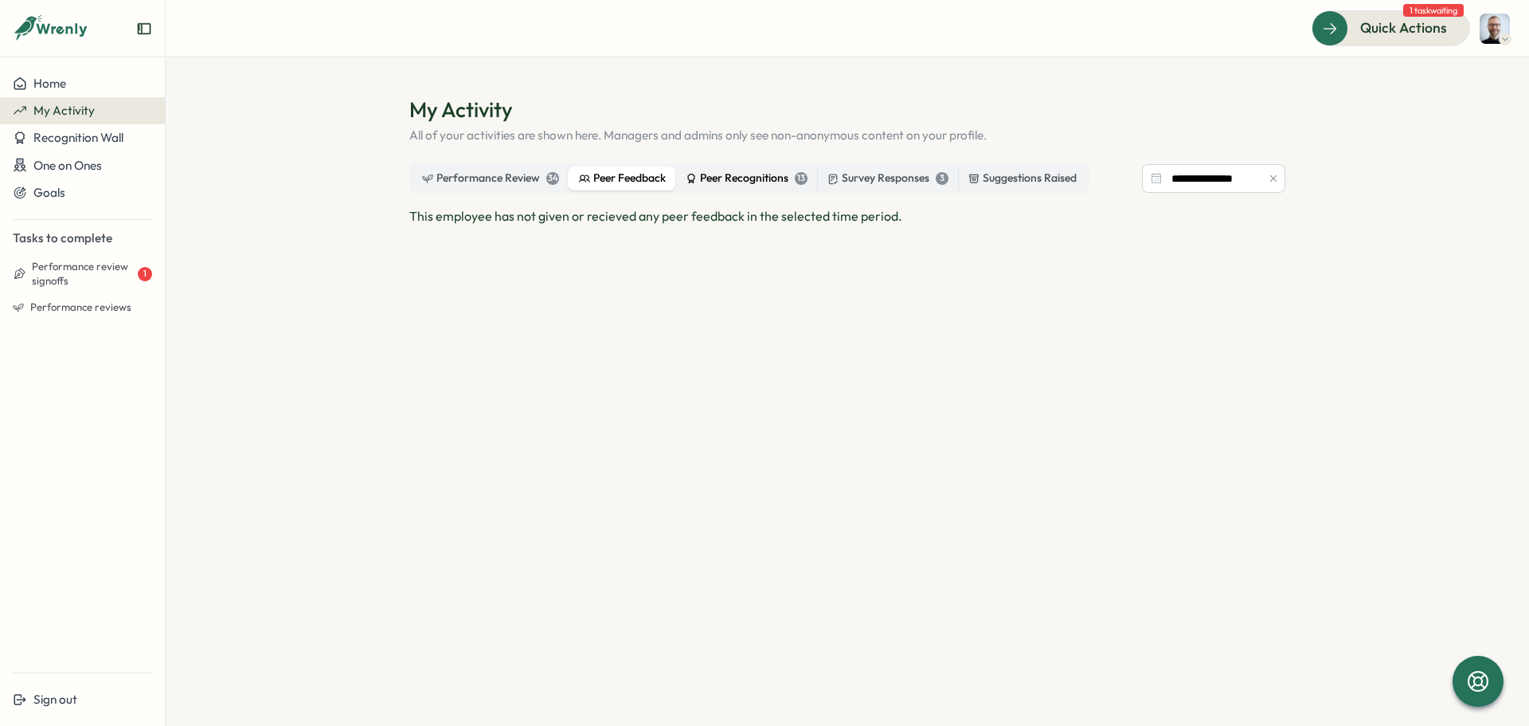
click at [757, 178] on div "Peer Recognitions 13" at bounding box center [747, 179] width 122 height 18
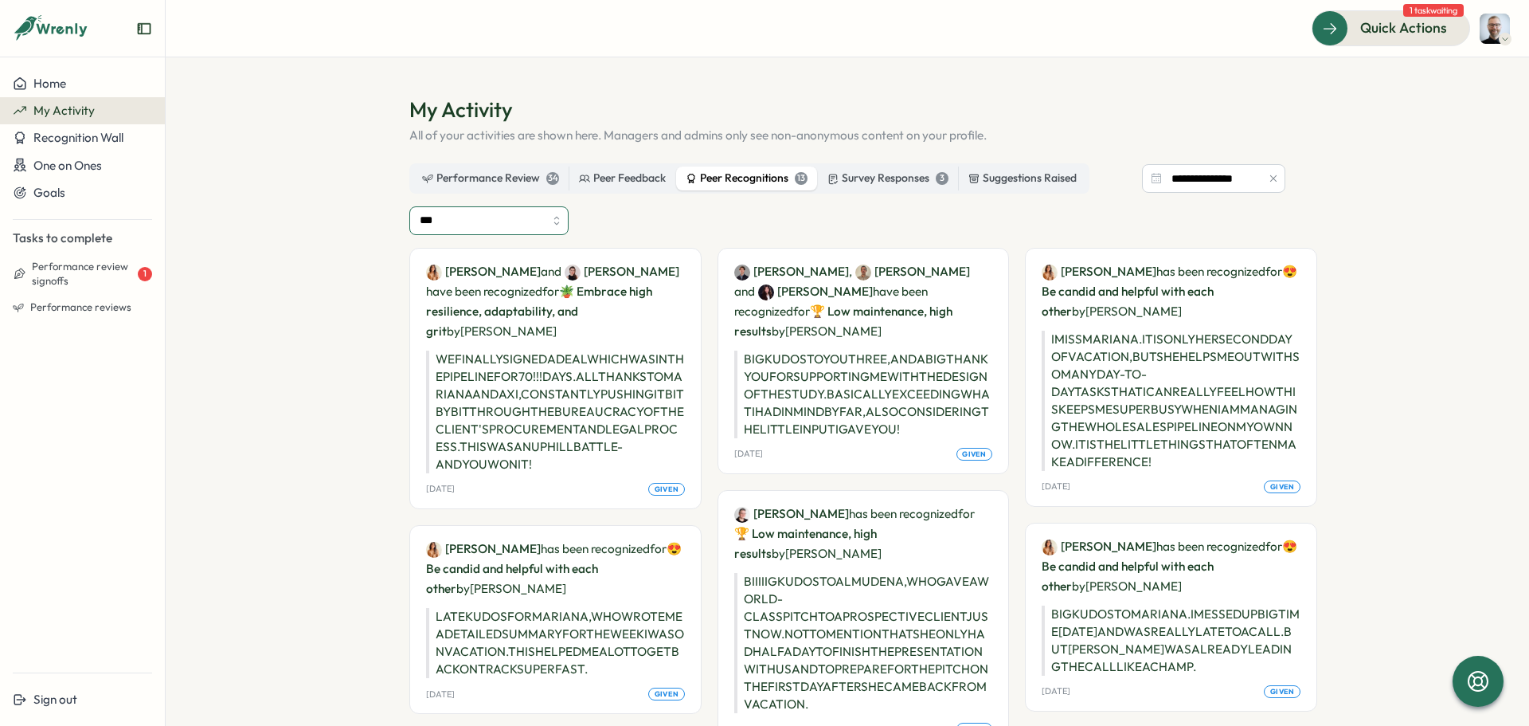
click at [472, 213] on input "***" at bounding box center [488, 220] width 159 height 29
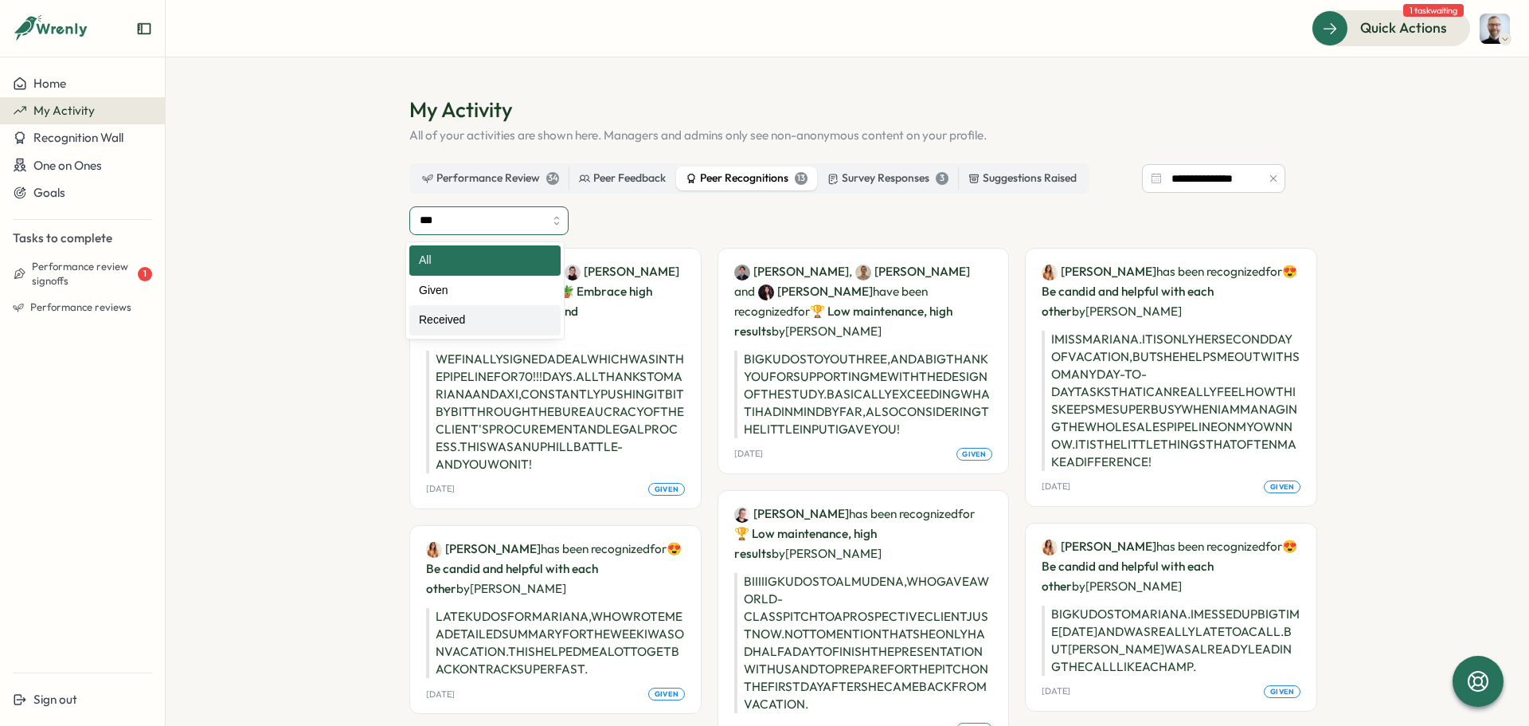
type input "********"
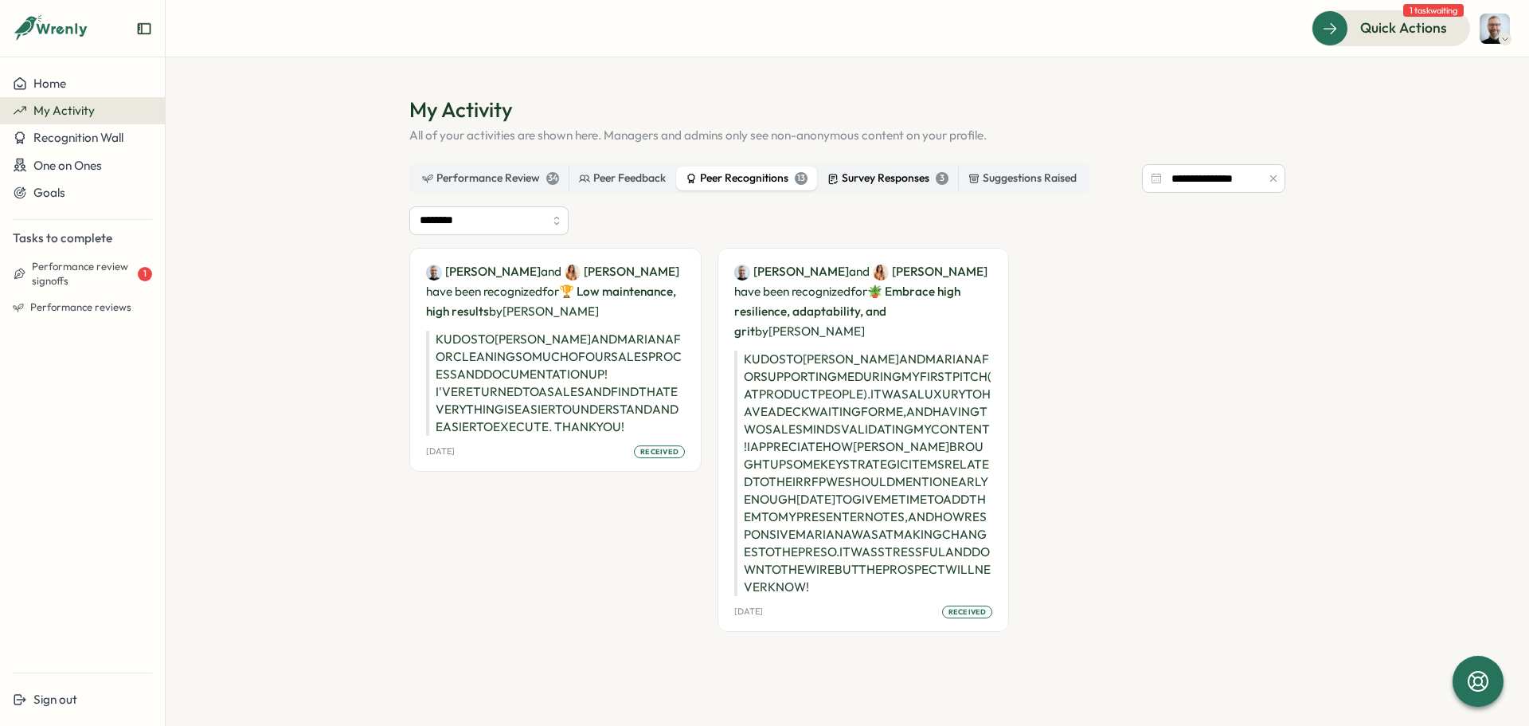
click at [877, 174] on div "Survey Responses 3" at bounding box center [888, 179] width 121 height 18
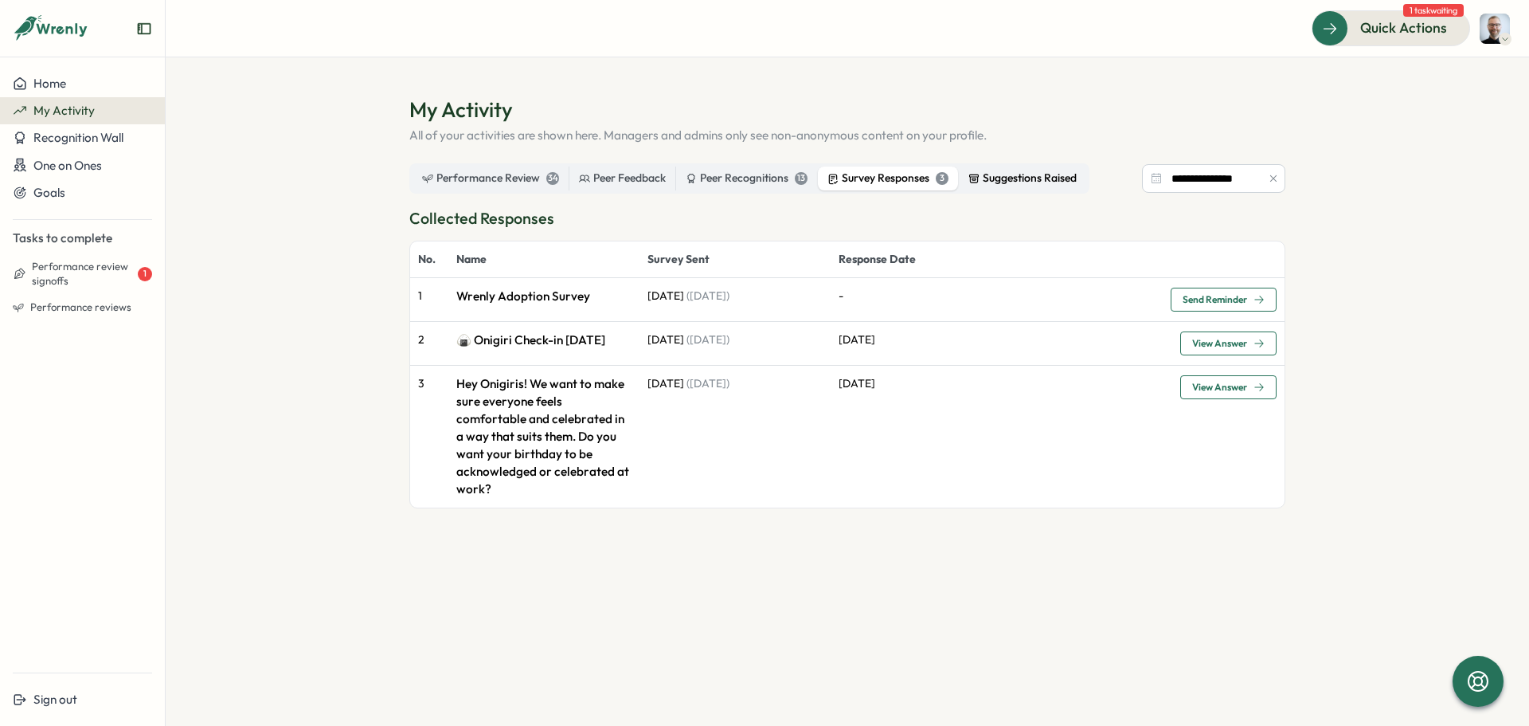
click at [1016, 178] on div "Suggestions Raised" at bounding box center [1023, 179] width 108 height 18
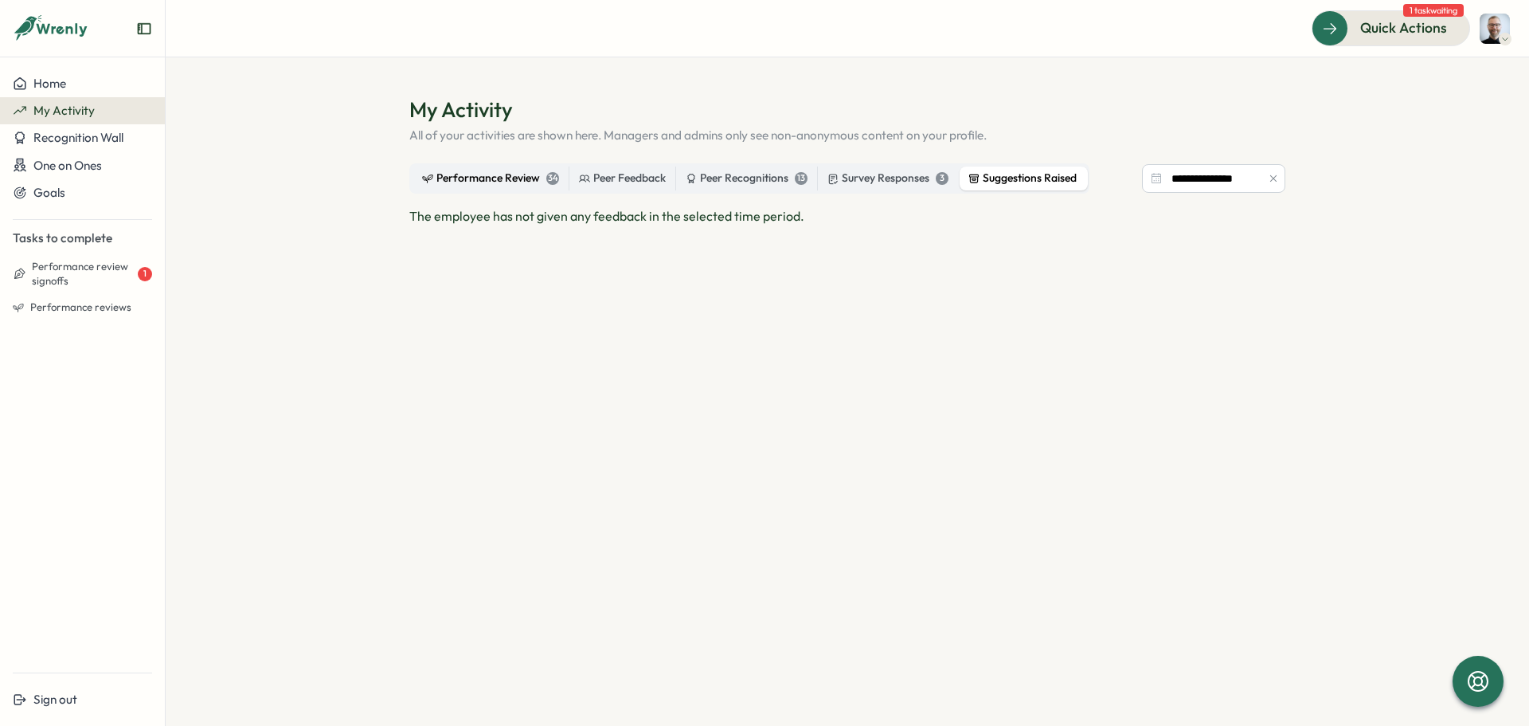
click at [475, 172] on div "Performance Review 34" at bounding box center [490, 179] width 137 height 18
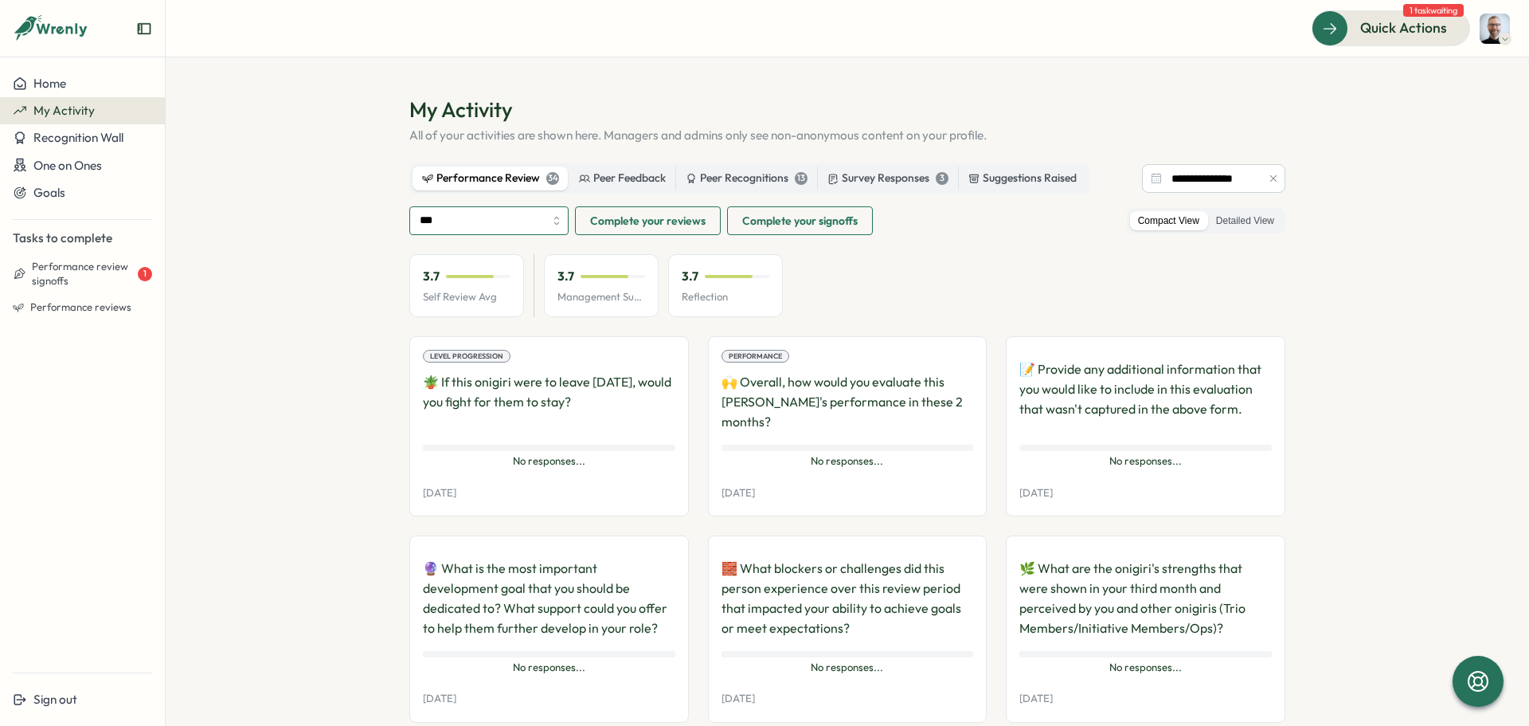
click at [539, 222] on input "***" at bounding box center [488, 220] width 159 height 29
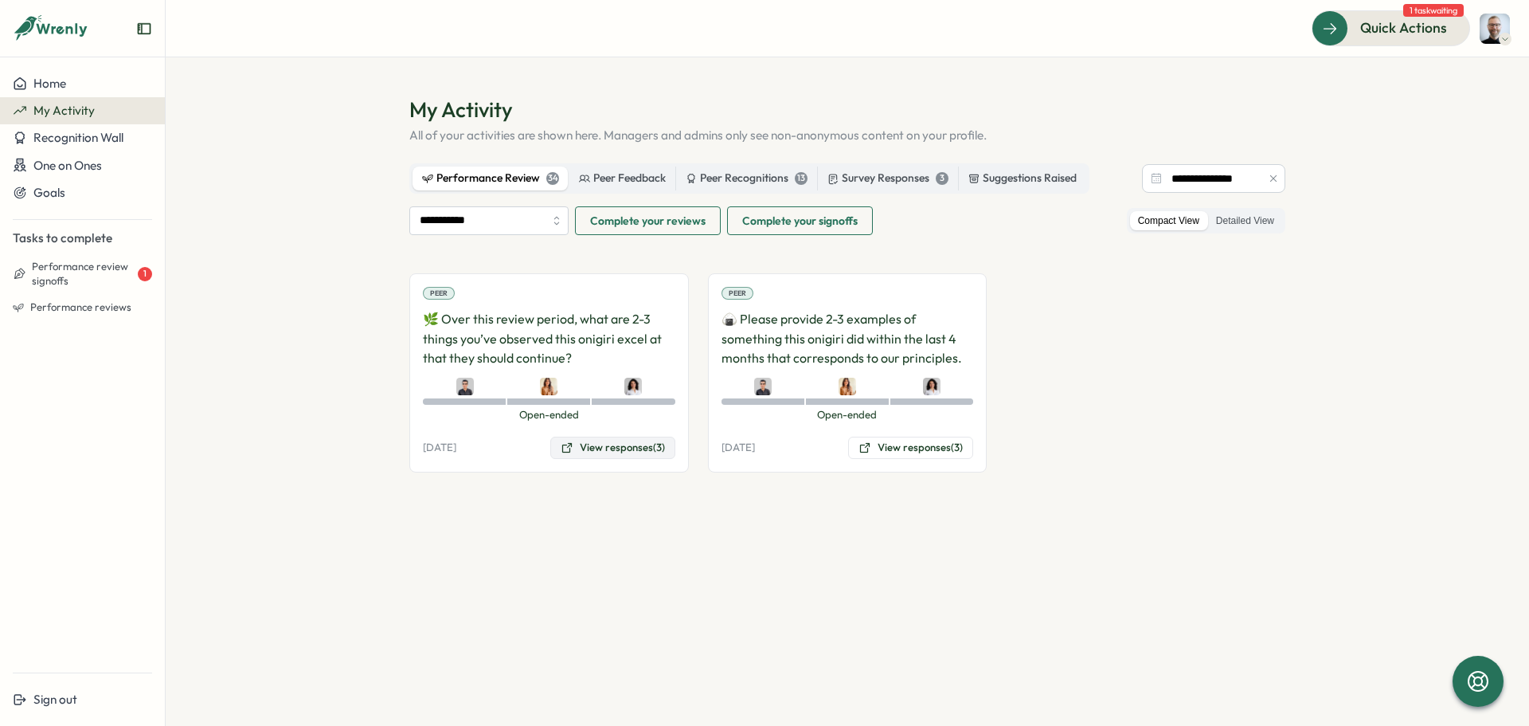
click at [608, 449] on button "View responses (3)" at bounding box center [612, 447] width 125 height 22
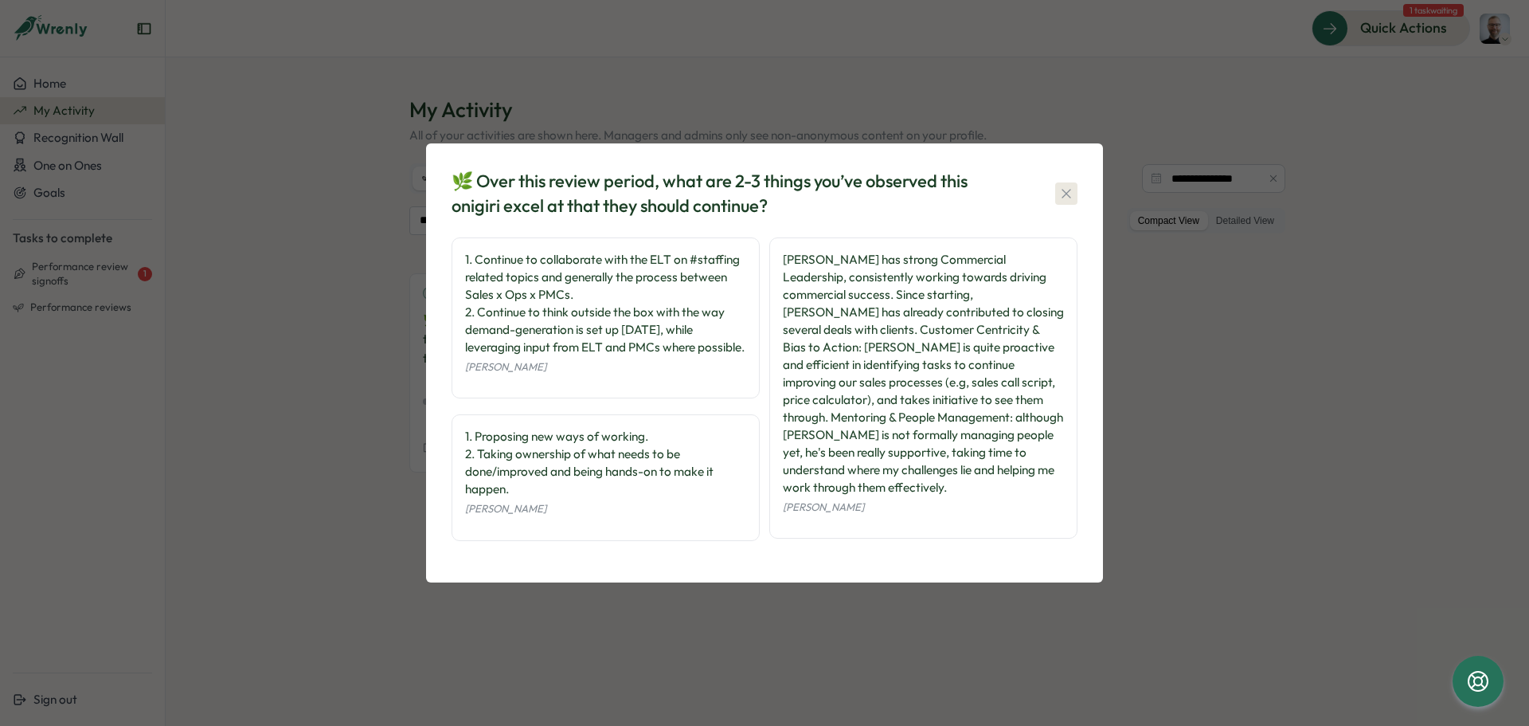
click at [1070, 192] on icon "button" at bounding box center [1067, 194] width 16 height 16
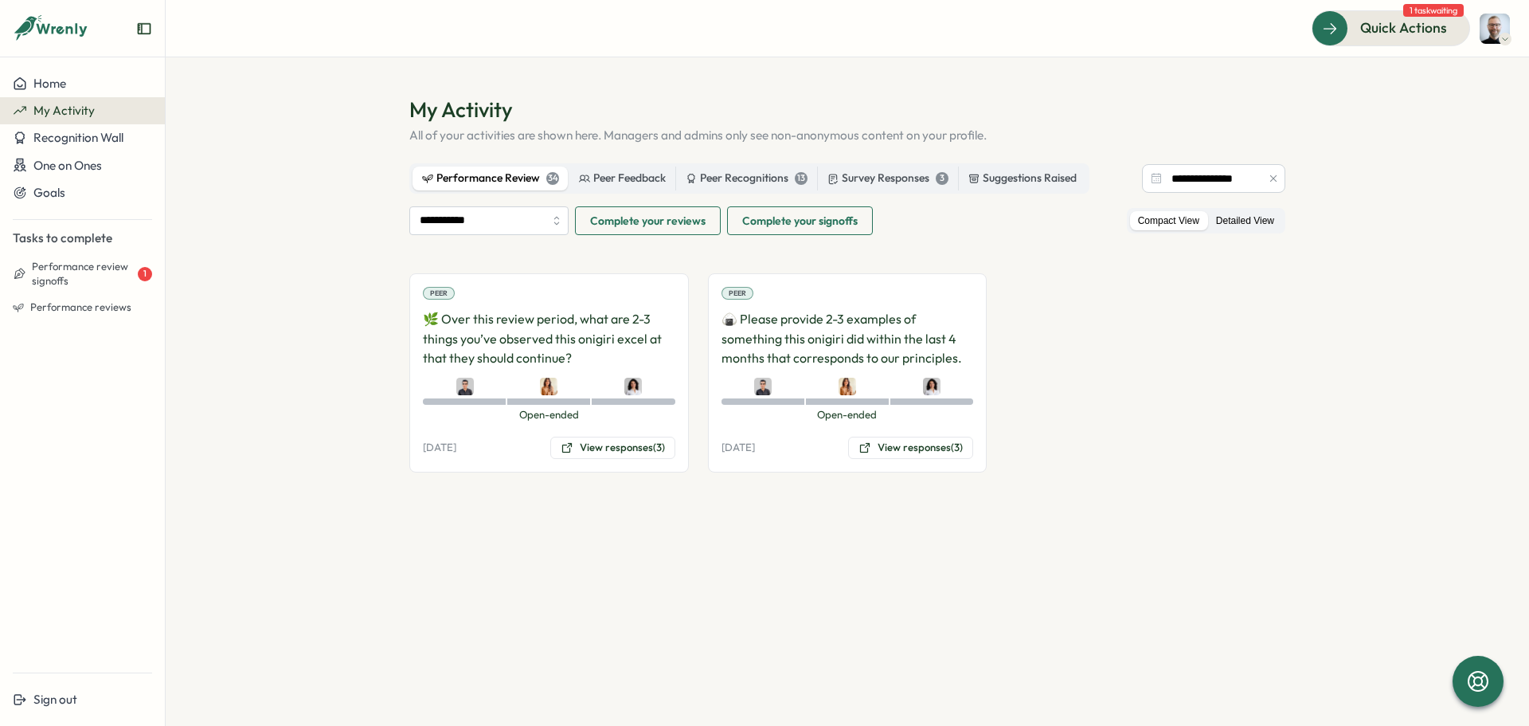
click at [1246, 222] on label "Detailed View" at bounding box center [1245, 221] width 74 height 20
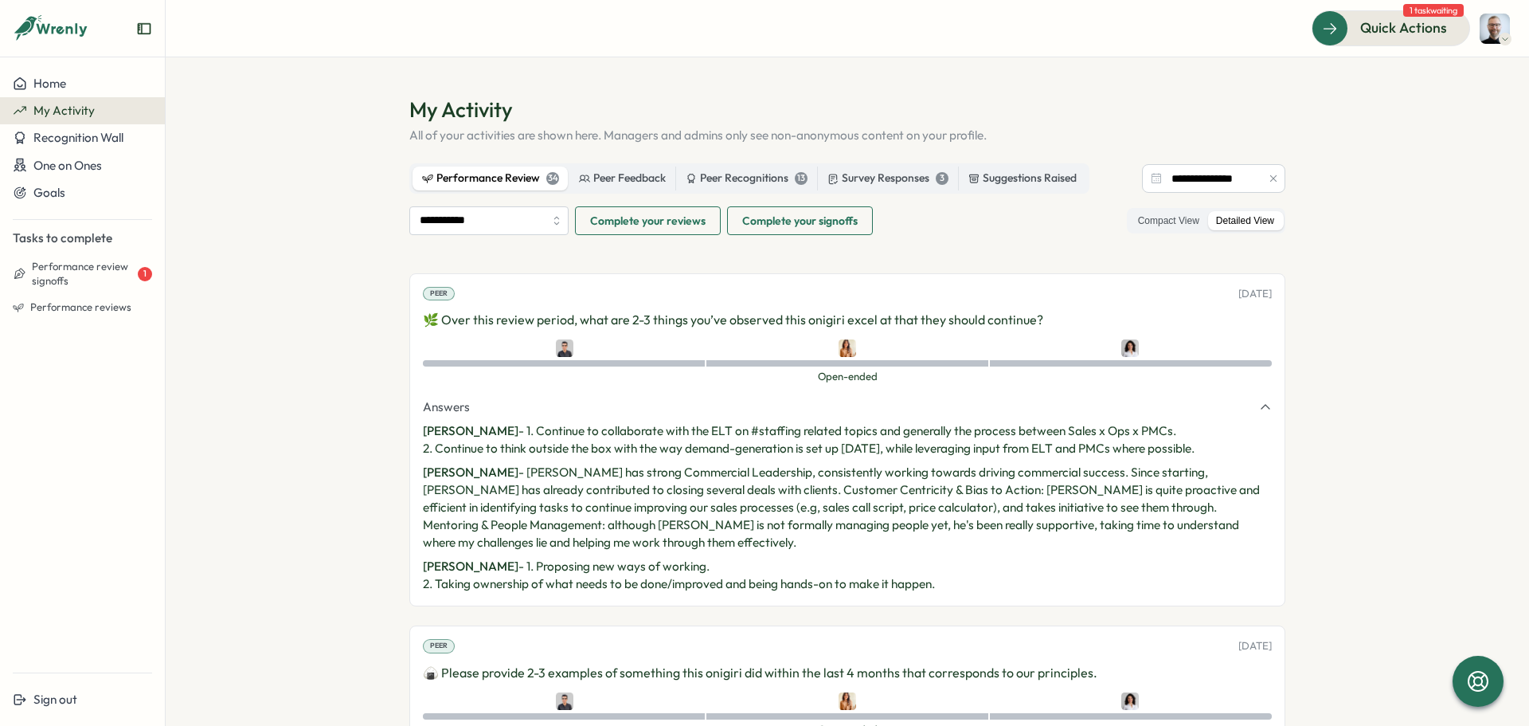
click at [661, 224] on span "Complete your reviews" at bounding box center [647, 220] width 115 height 27
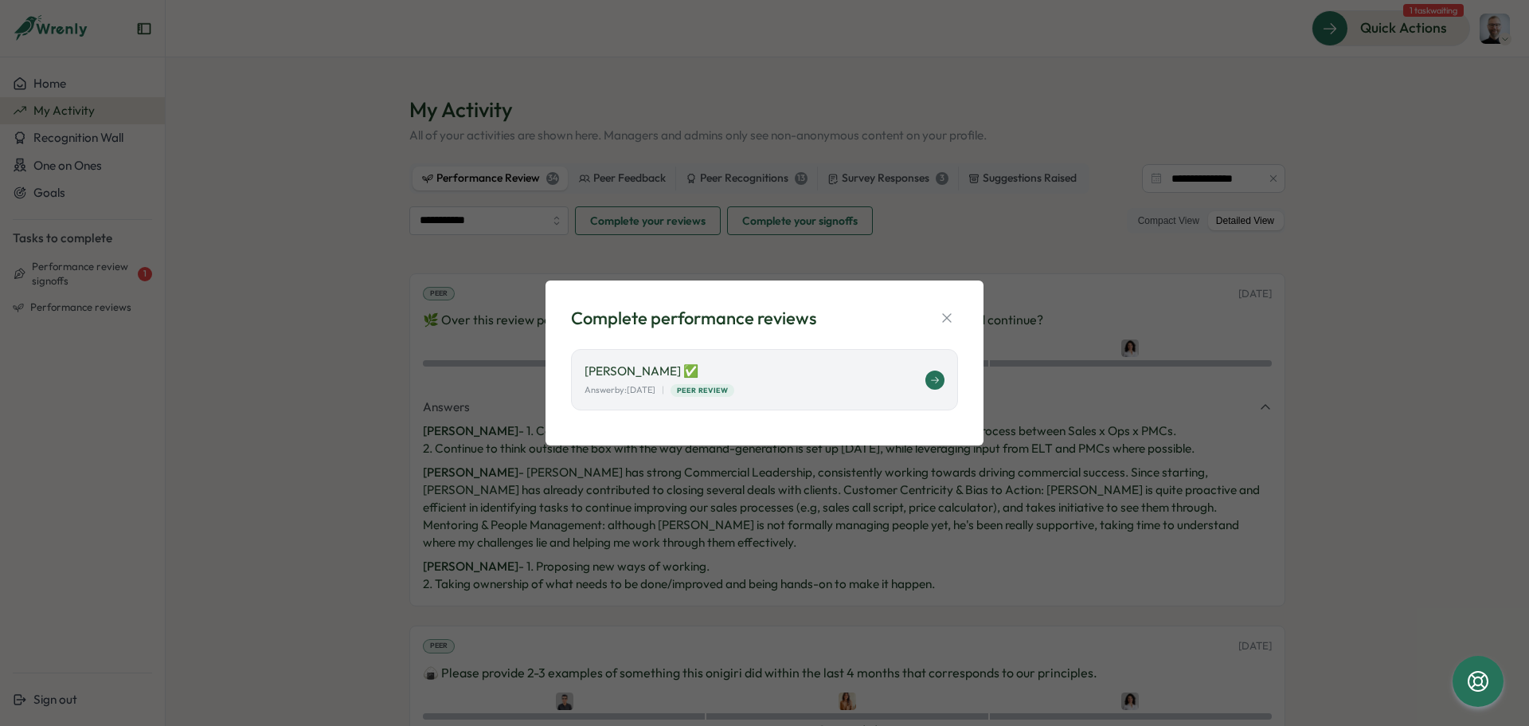
click at [937, 381] on icon at bounding box center [935, 380] width 10 height 10
click at [951, 315] on icon "button" at bounding box center [947, 318] width 16 height 16
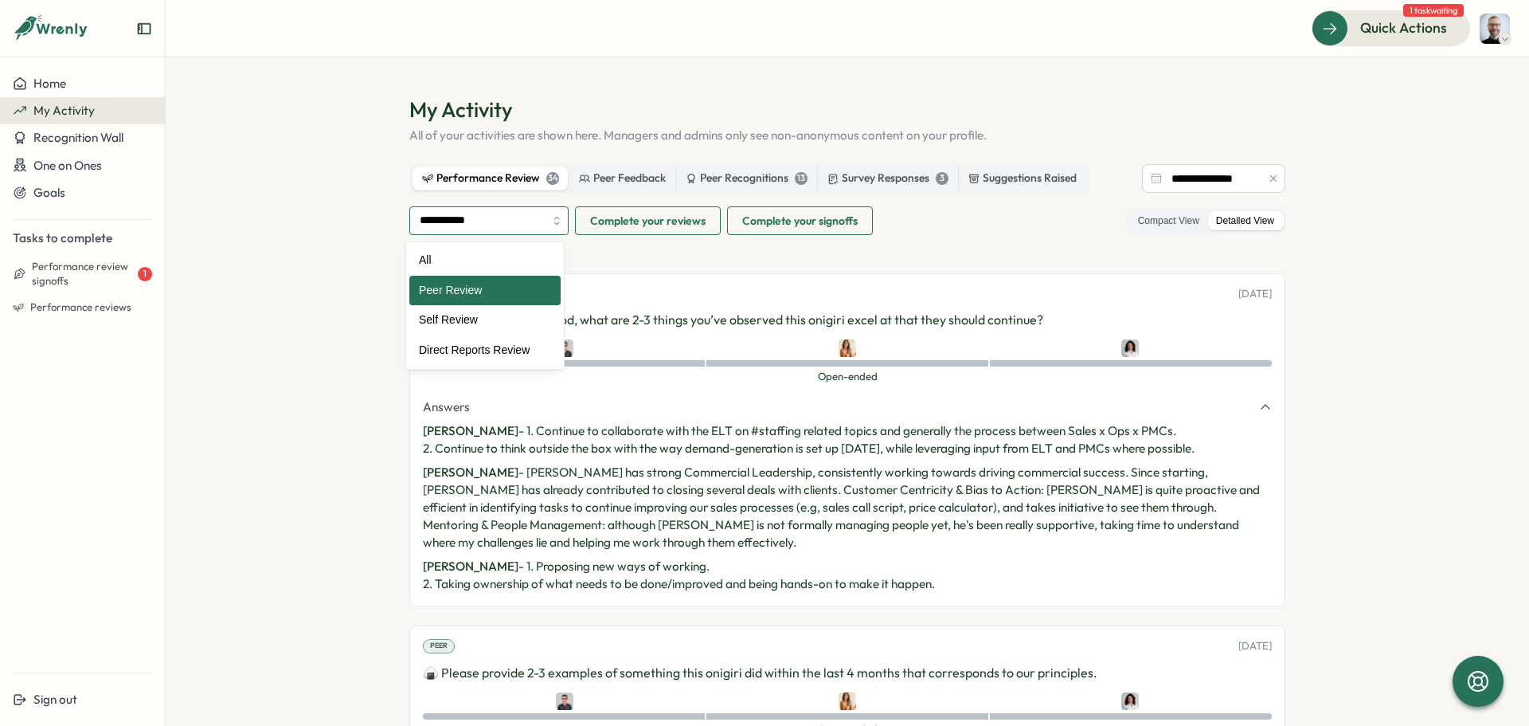
click at [476, 228] on input "**********" at bounding box center [488, 220] width 159 height 29
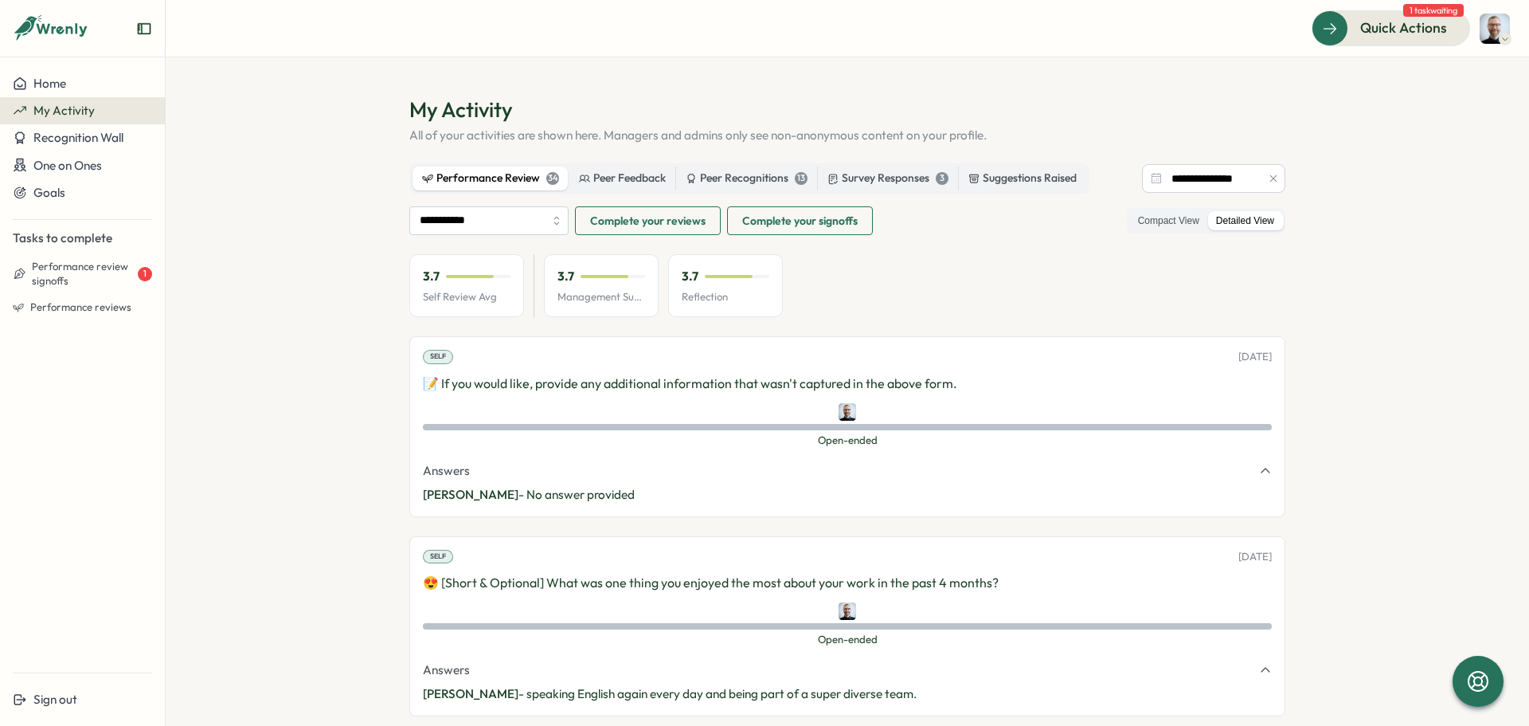
click at [725, 291] on p "Reflection" at bounding box center [726, 297] width 88 height 14
click at [599, 288] on div "3.7 Management Support" at bounding box center [601, 286] width 115 height 64
click at [472, 293] on p "Self Review Avg" at bounding box center [467, 297] width 88 height 14
click at [537, 217] on input "**********" at bounding box center [488, 220] width 159 height 29
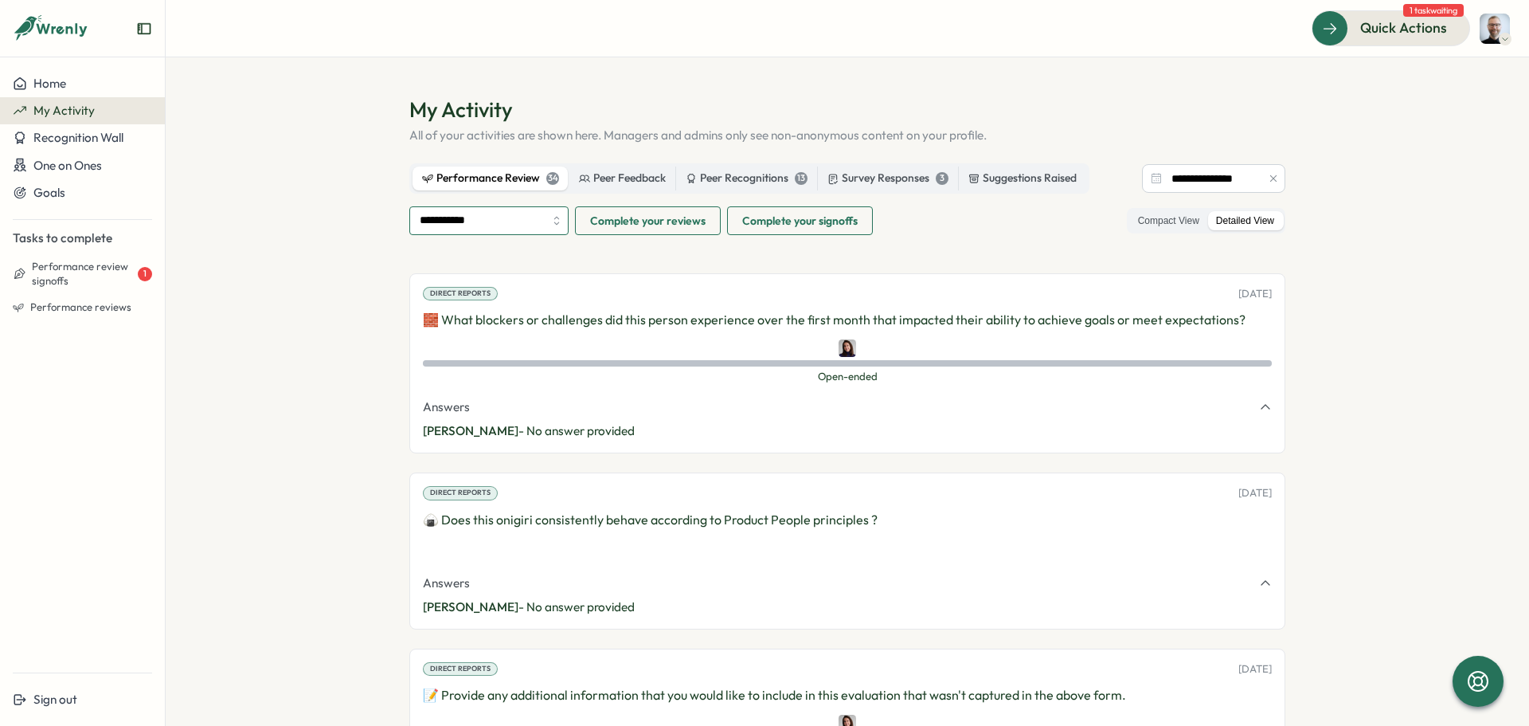
type input "**********"
click at [833, 224] on span "Complete your signoffs" at bounding box center [799, 220] width 115 height 27
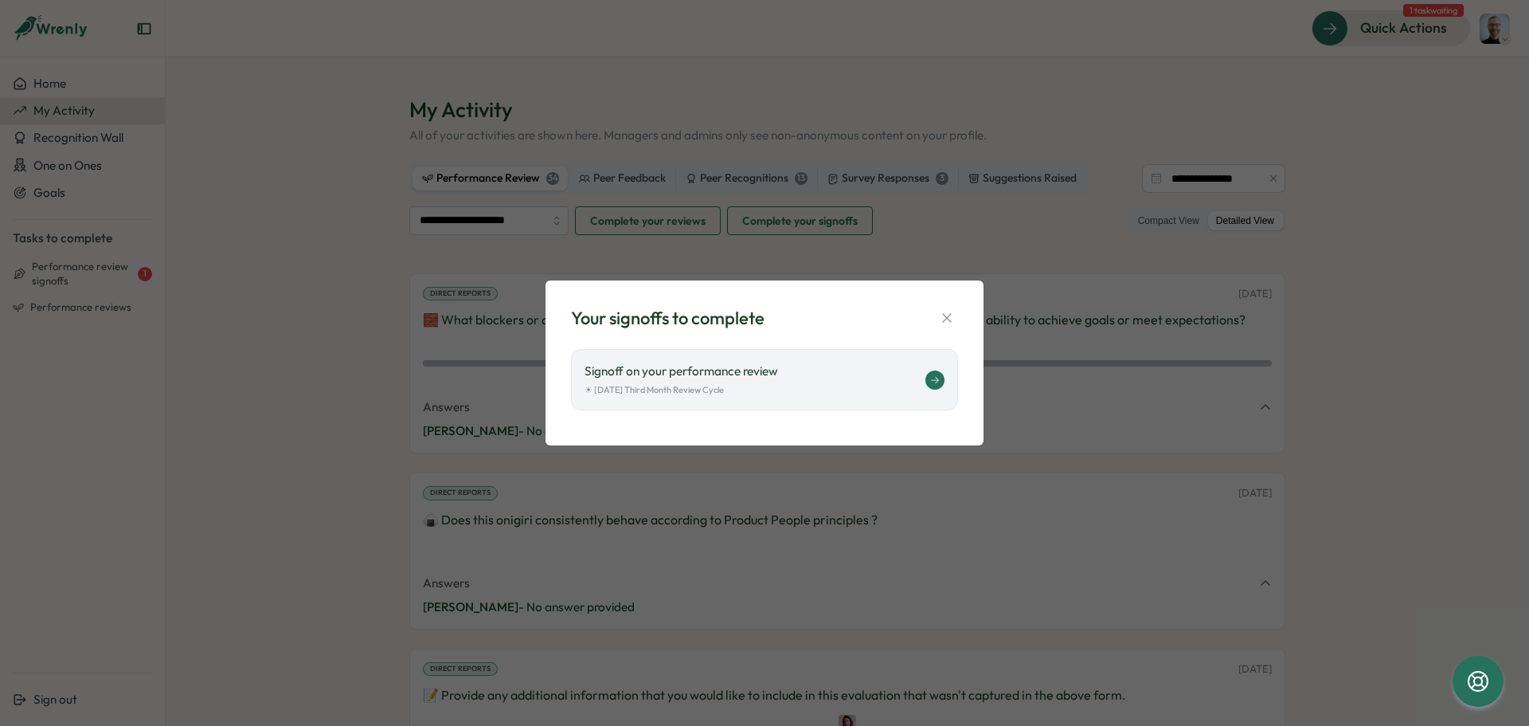
click at [934, 381] on icon at bounding box center [935, 380] width 10 height 10
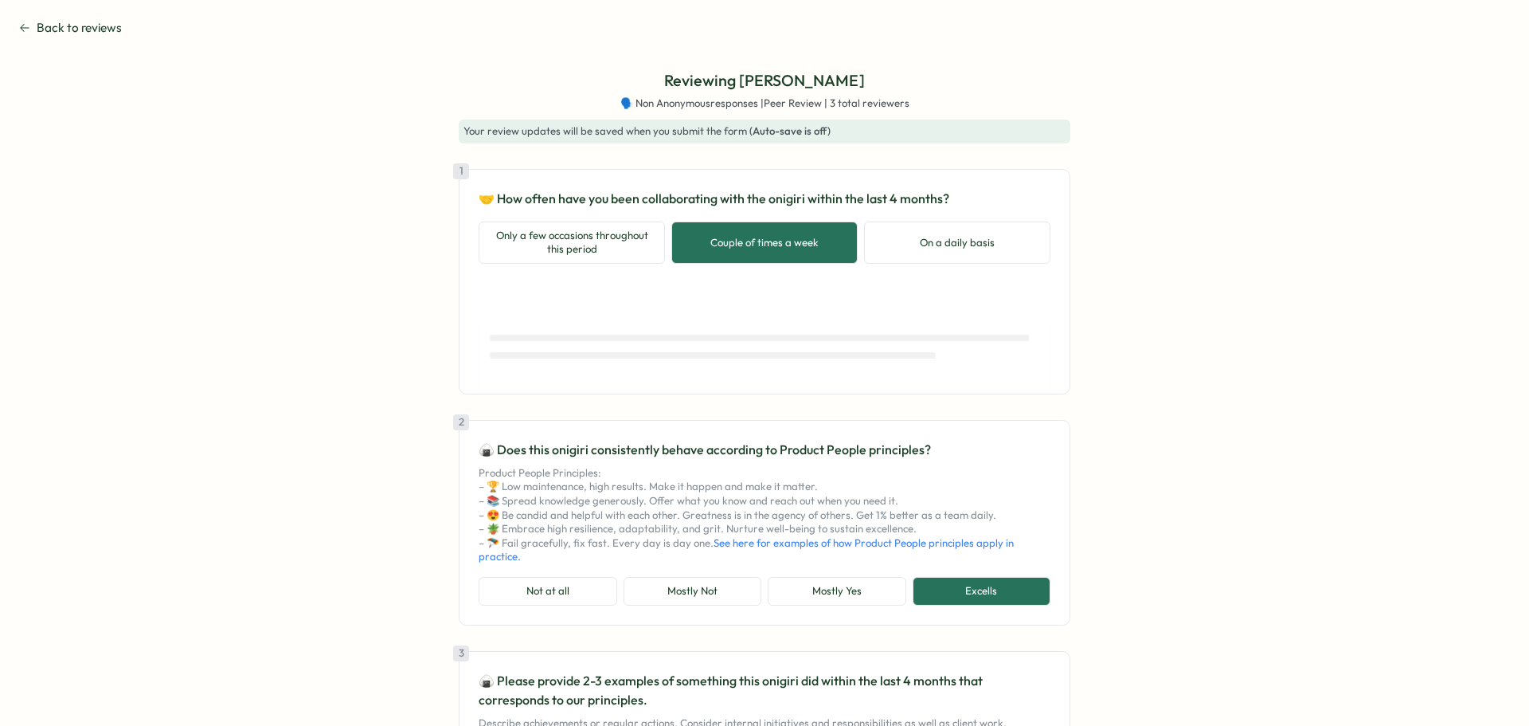
type textarea "*"
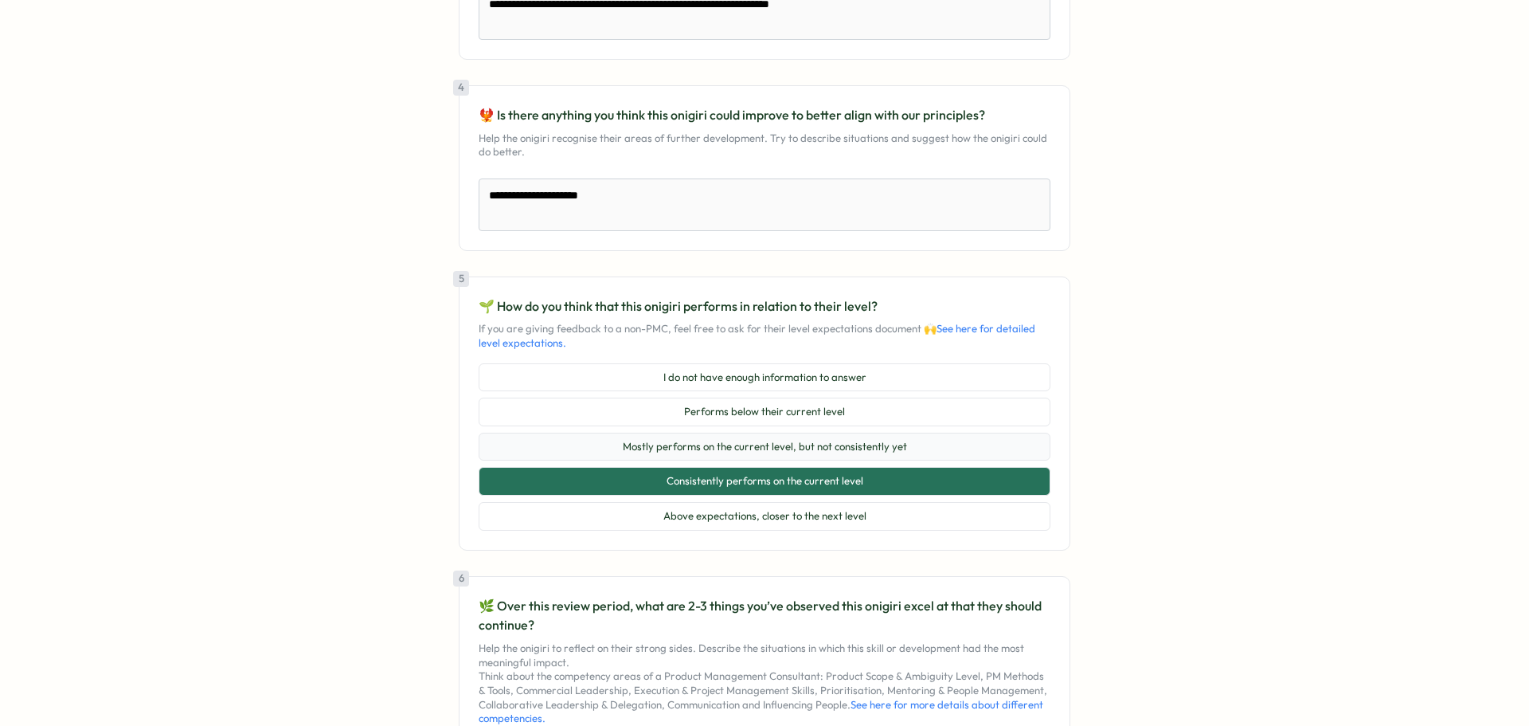
scroll to position [1431, 0]
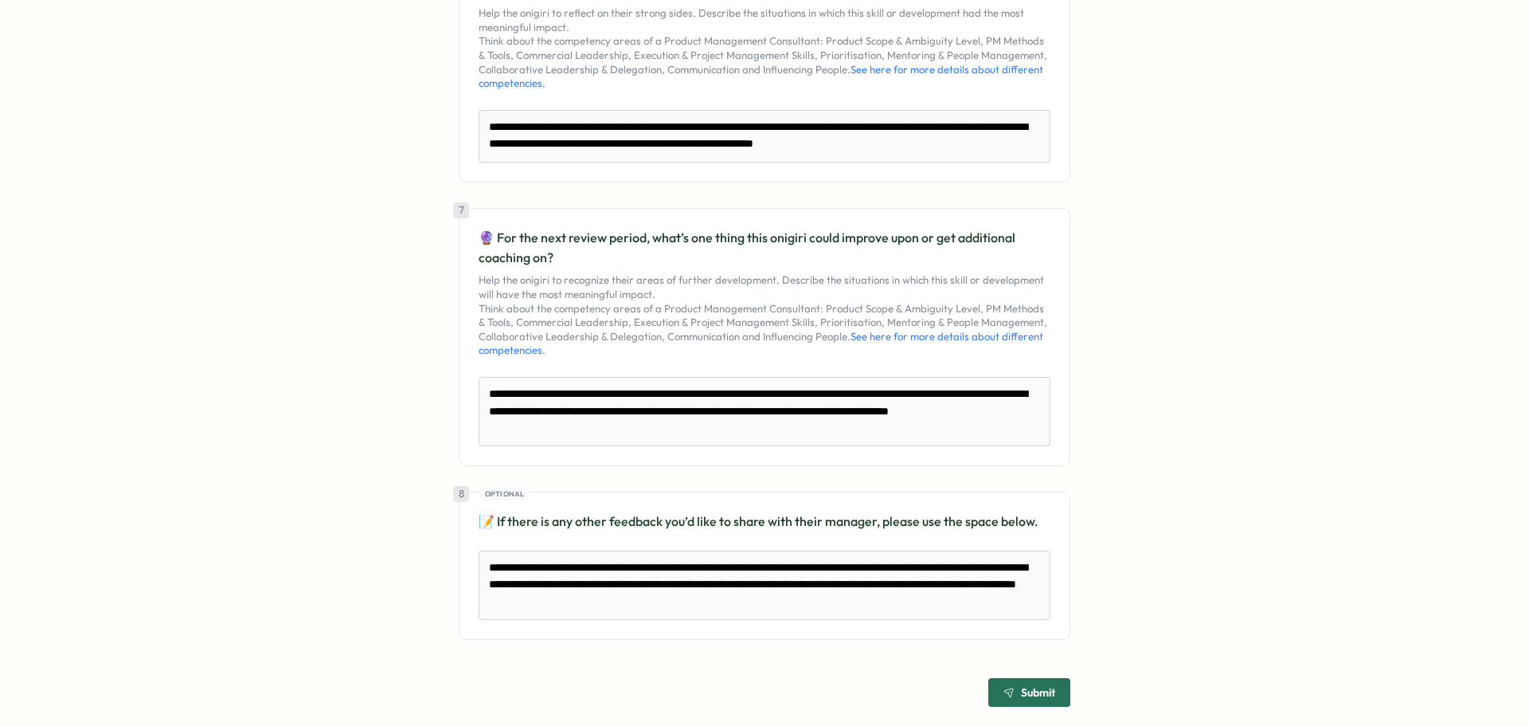
click at [1021, 691] on span "Submit" at bounding box center [1038, 692] width 34 height 11
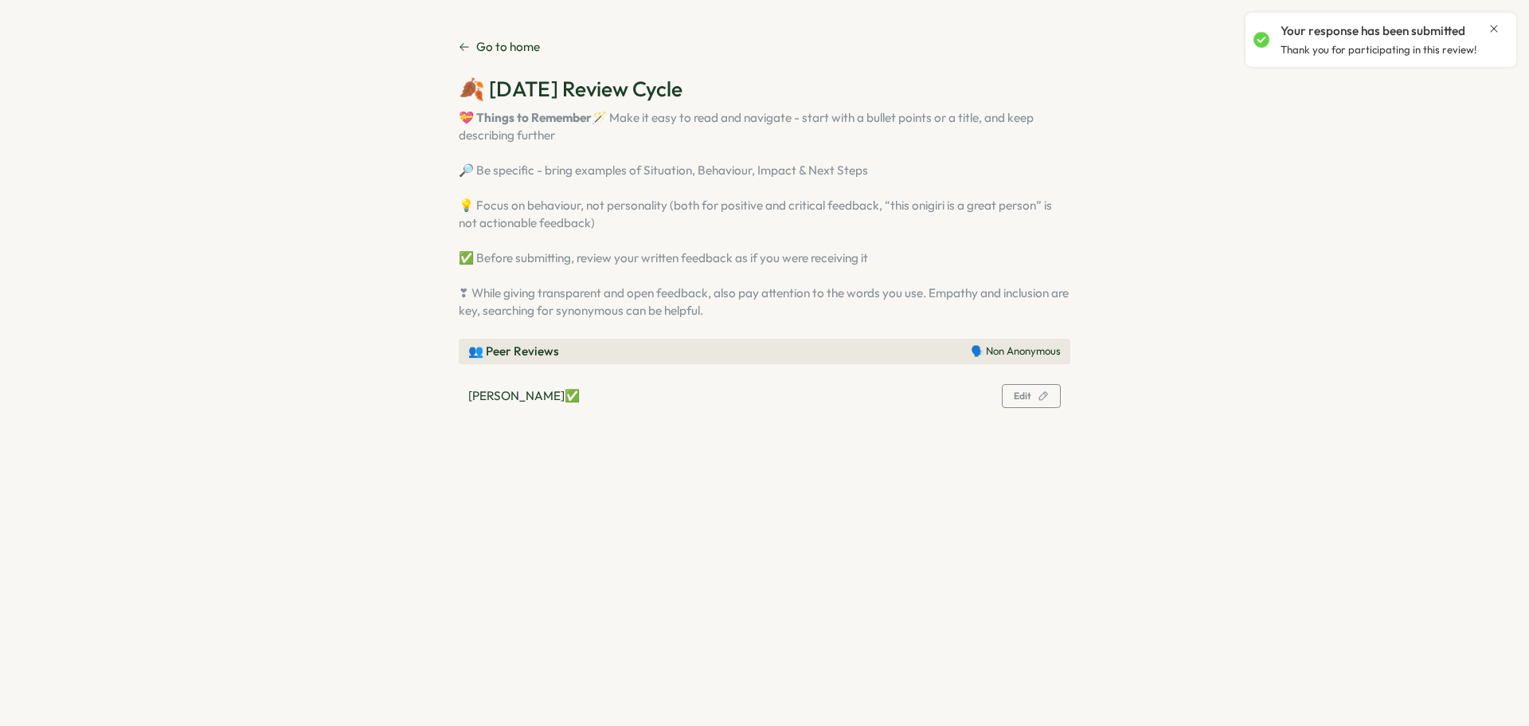
click at [491, 51] on p "Go to home" at bounding box center [508, 47] width 64 height 18
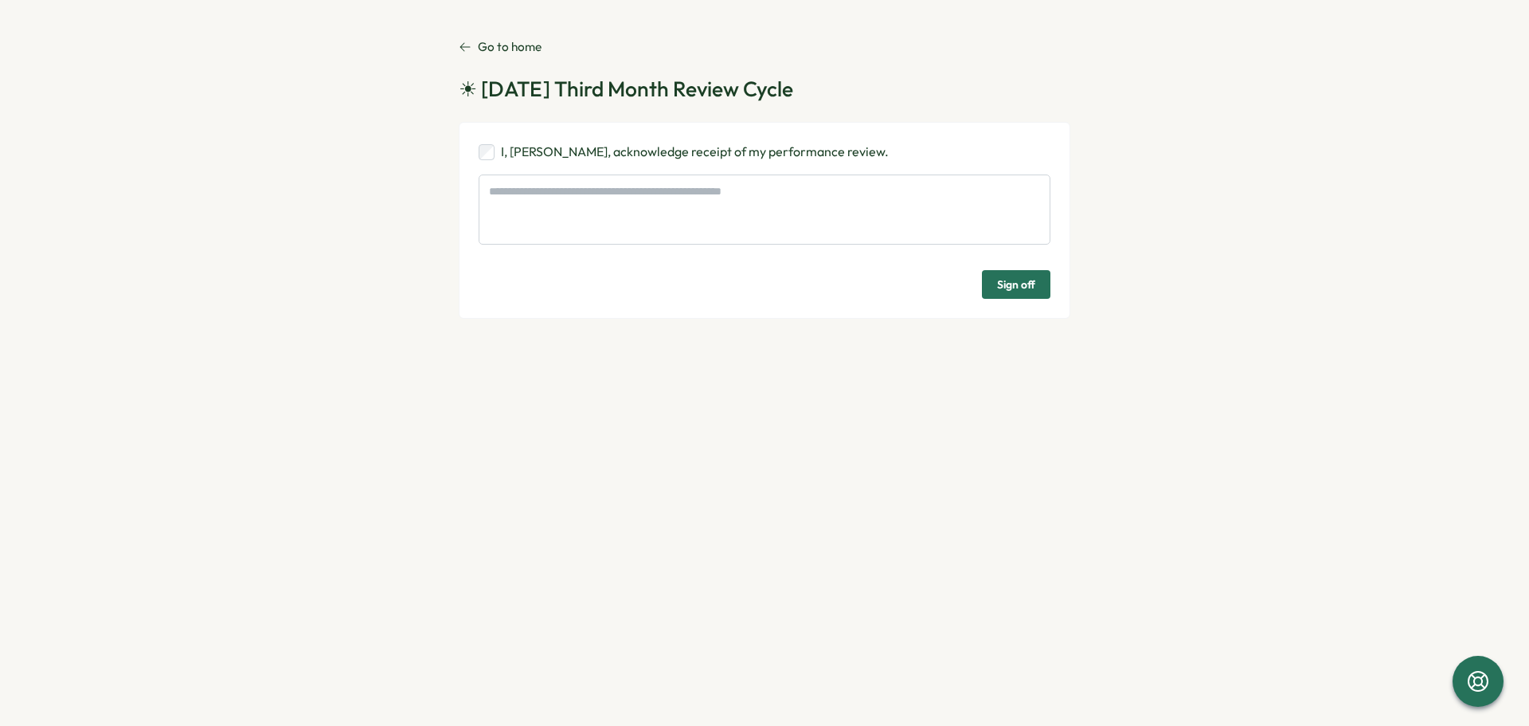
click at [1017, 283] on span "Sign off" at bounding box center [1016, 284] width 38 height 27
type textarea "*"
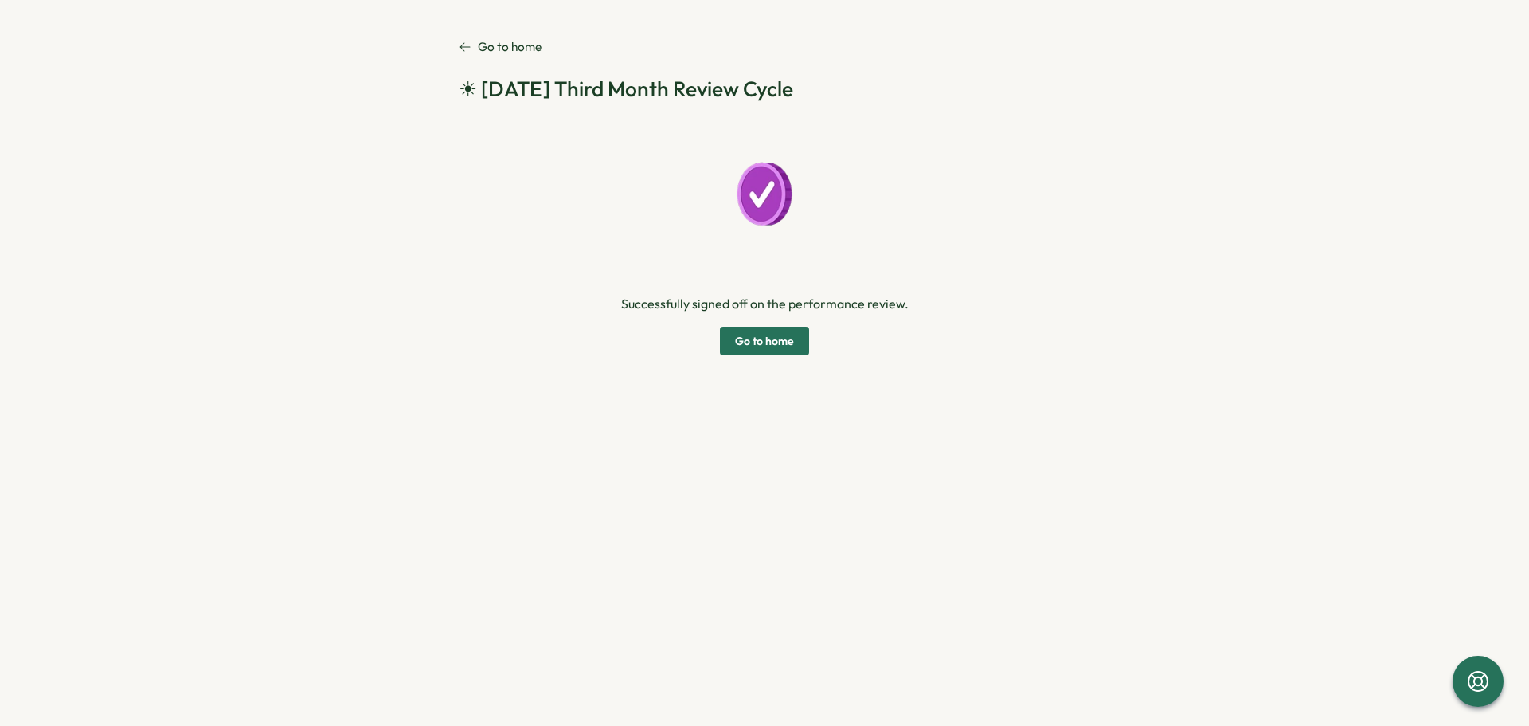
click at [777, 341] on span "Go to home" at bounding box center [764, 340] width 59 height 27
